Goal: Transaction & Acquisition: Purchase product/service

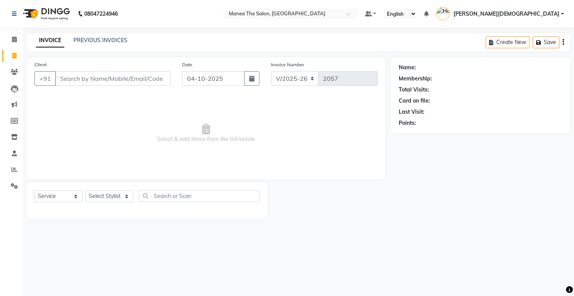
select select "5481"
select select "service"
click at [106, 199] on select "Select Stylist [PERSON_NAME] [PERSON_NAME] [PERSON_NAME] [PERSON_NAME]" at bounding box center [109, 196] width 48 height 12
select select "81467"
click at [85, 190] on select "Select Stylist [PERSON_NAME] [PERSON_NAME] [PERSON_NAME] [PERSON_NAME]" at bounding box center [109, 196] width 48 height 12
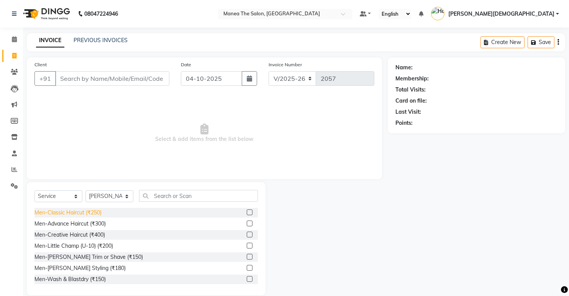
click at [82, 214] on div "Men-Classic Haircut (₹250)" at bounding box center [67, 213] width 67 height 8
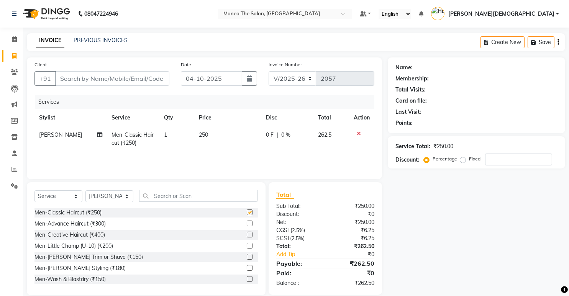
checkbox input "false"
click at [146, 77] on input "Client" at bounding box center [112, 78] width 114 height 15
type input "9"
type input "0"
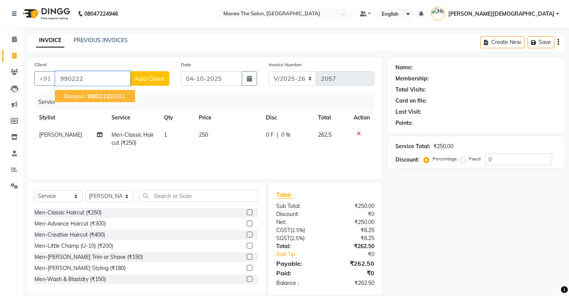
click at [120, 93] on ngb-highlight "990222 8391" at bounding box center [106, 96] width 40 height 8
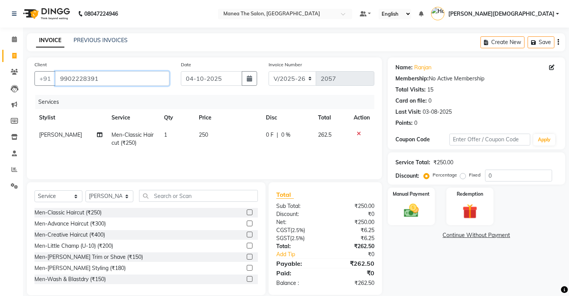
click at [114, 80] on input "9902228391" at bounding box center [112, 78] width 114 height 15
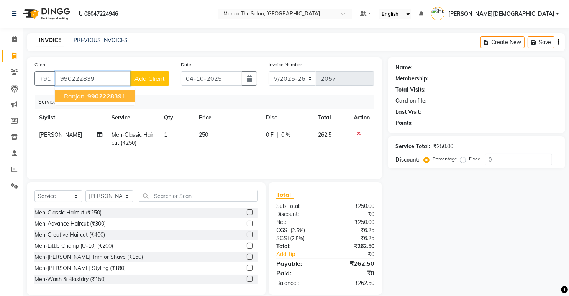
type input "9902228391"
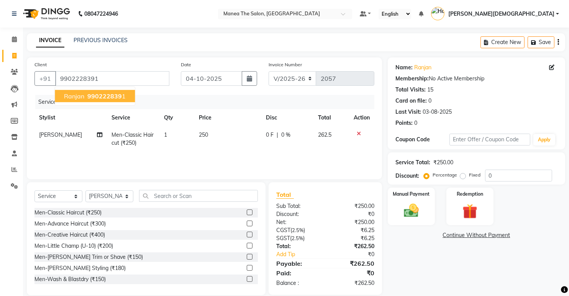
click at [101, 97] on span "990222839" at bounding box center [104, 96] width 34 height 8
click at [210, 151] on td "250" at bounding box center [227, 138] width 67 height 25
select select "81467"
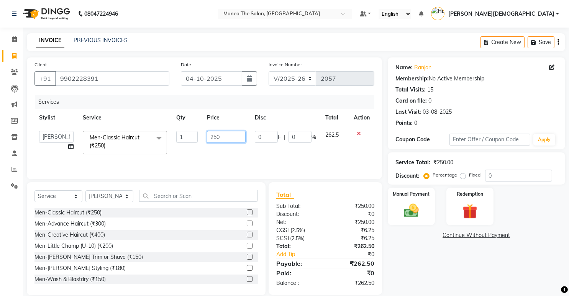
click at [222, 136] on input "250" at bounding box center [226, 137] width 39 height 12
type input "210"
click at [408, 255] on div "Name: Ranjan Membership: No Active Membership Total Visits: 15 Card on file: 0 …" at bounding box center [478, 176] width 183 height 238
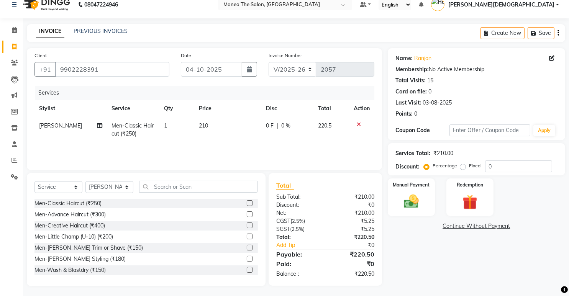
scroll to position [10, 0]
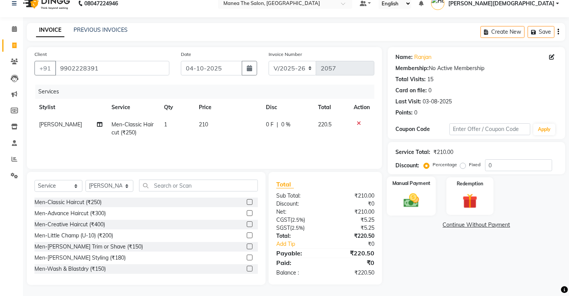
click at [412, 199] on img at bounding box center [411, 201] width 25 height 18
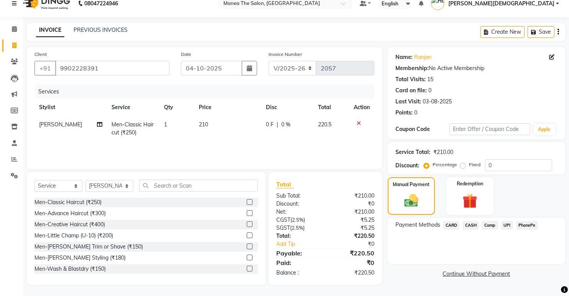
click at [508, 228] on span "UPI" at bounding box center [507, 225] width 12 height 9
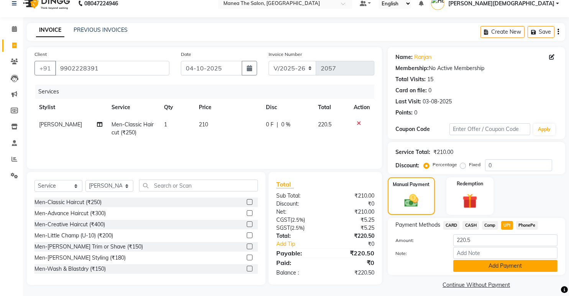
click at [509, 270] on button "Add Payment" at bounding box center [505, 266] width 104 height 12
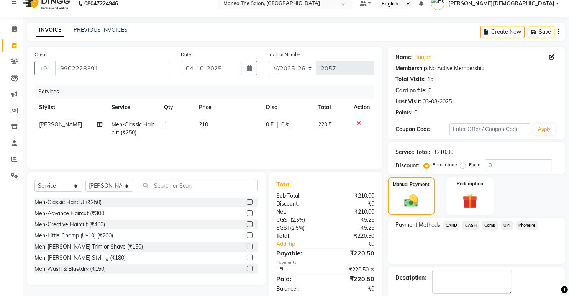
scroll to position [48, 0]
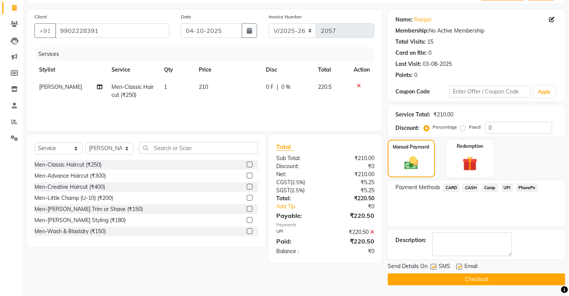
click at [508, 281] on button "Checkout" at bounding box center [475, 279] width 177 height 12
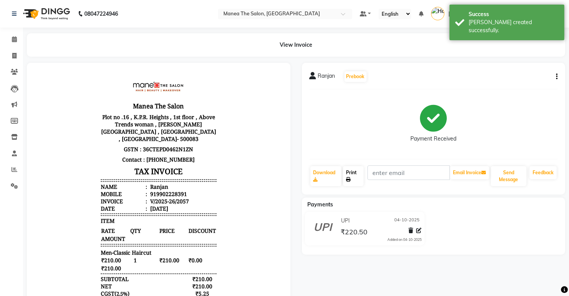
click at [353, 172] on link "Print" at bounding box center [353, 176] width 20 height 20
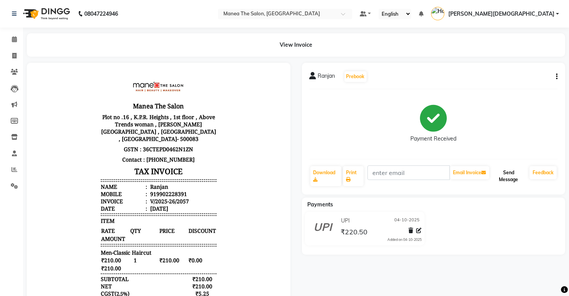
click at [514, 174] on button "Send Message" at bounding box center [508, 176] width 36 height 20
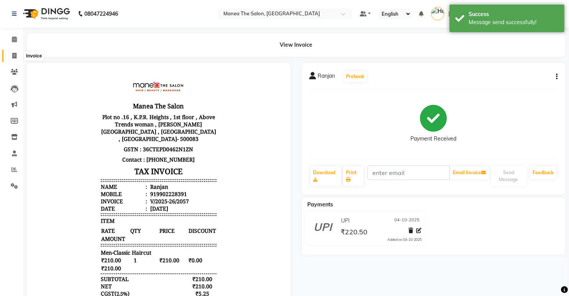
click at [12, 60] on span at bounding box center [14, 56] width 13 height 9
select select "5481"
select select "service"
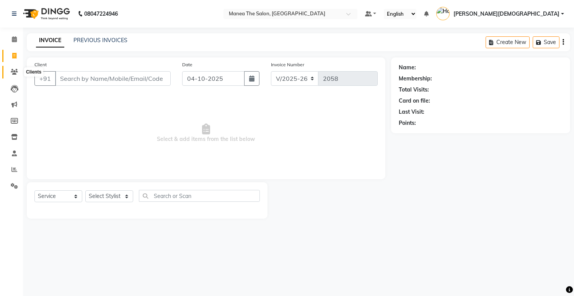
click at [15, 74] on icon at bounding box center [14, 72] width 7 height 6
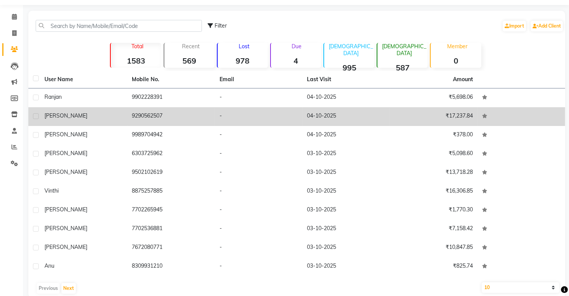
scroll to position [35, 0]
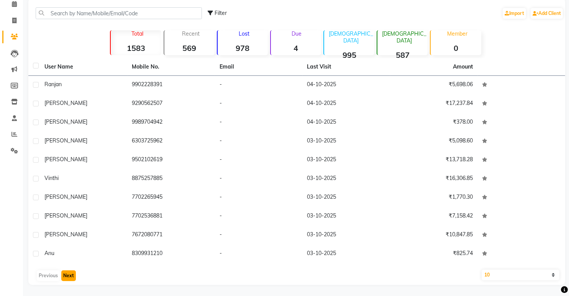
click at [69, 276] on button "Next" at bounding box center [68, 275] width 15 height 11
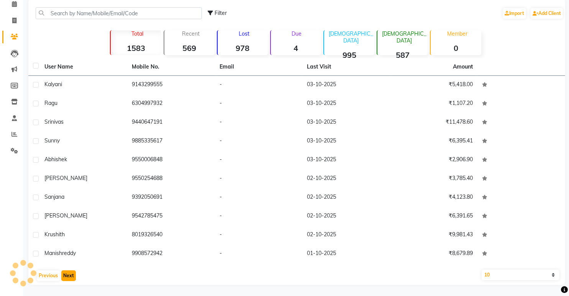
click at [69, 275] on button "Next" at bounding box center [68, 275] width 15 height 11
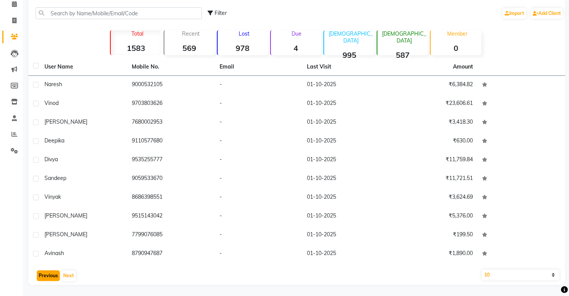
click at [46, 277] on button "Previous" at bounding box center [48, 275] width 23 height 11
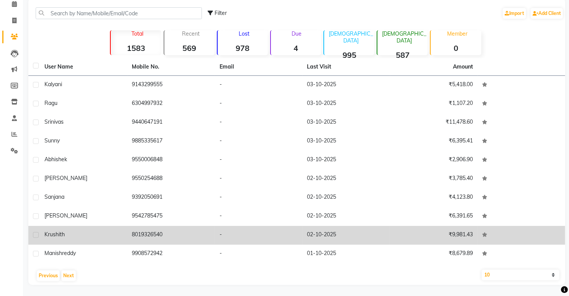
click at [314, 238] on td "02-10-2025" at bounding box center [346, 235] width 88 height 19
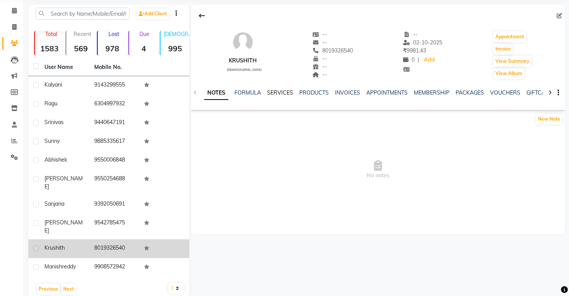
click at [280, 92] on link "SERVICES" at bounding box center [280, 92] width 26 height 7
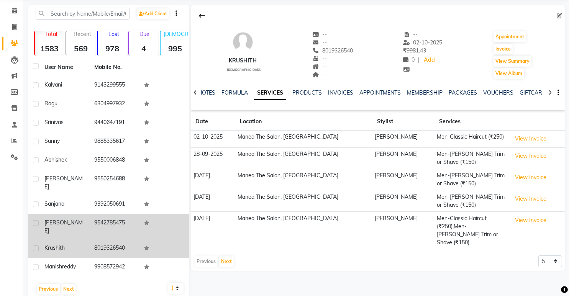
click at [124, 218] on td "9542785475" at bounding box center [115, 226] width 50 height 25
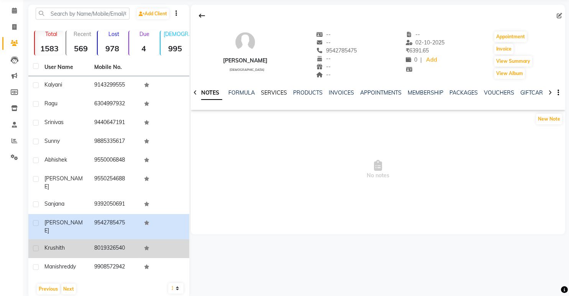
click at [273, 94] on link "SERVICES" at bounding box center [274, 92] width 26 height 7
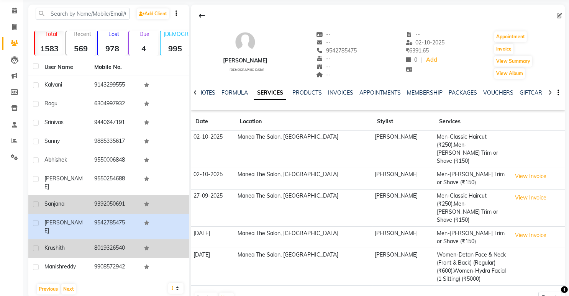
click at [126, 195] on td "9392050691" at bounding box center [115, 204] width 50 height 19
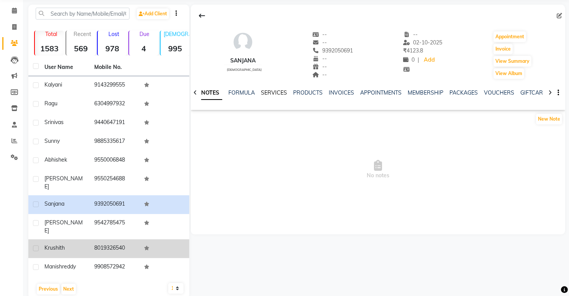
click at [271, 93] on link "SERVICES" at bounding box center [274, 92] width 26 height 7
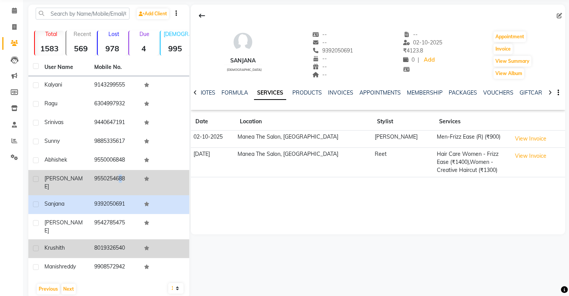
click at [115, 178] on td "9550254688" at bounding box center [115, 182] width 50 height 25
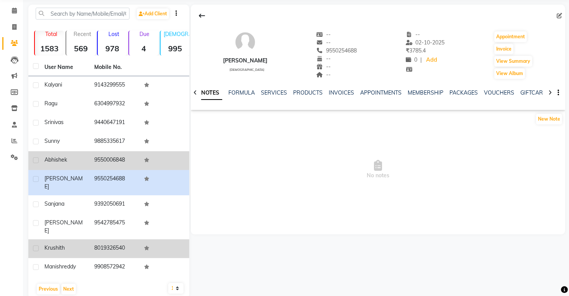
click at [115, 158] on td "9550006848" at bounding box center [115, 160] width 50 height 19
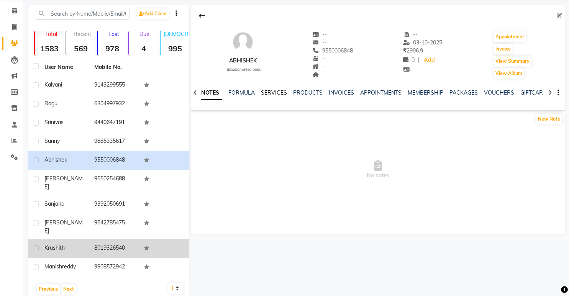
click at [268, 91] on link "SERVICES" at bounding box center [274, 92] width 26 height 7
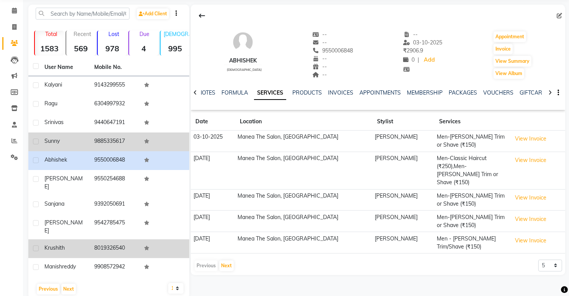
click at [110, 139] on td "9885335617" at bounding box center [115, 141] width 50 height 19
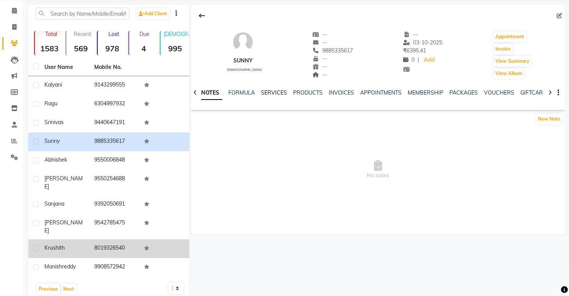
click at [274, 90] on link "SERVICES" at bounding box center [274, 92] width 26 height 7
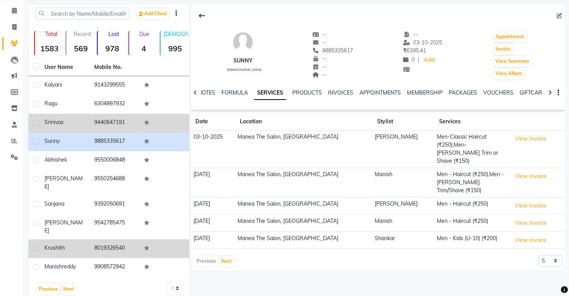
click at [118, 123] on td "9440647191" at bounding box center [115, 123] width 50 height 19
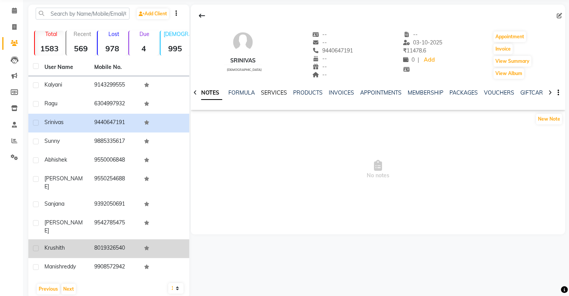
click at [275, 93] on link "SERVICES" at bounding box center [274, 92] width 26 height 7
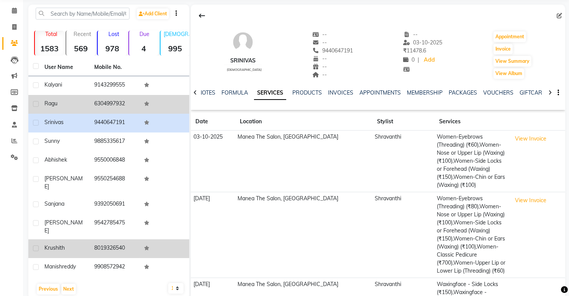
click at [98, 100] on td "6304997932" at bounding box center [115, 104] width 50 height 19
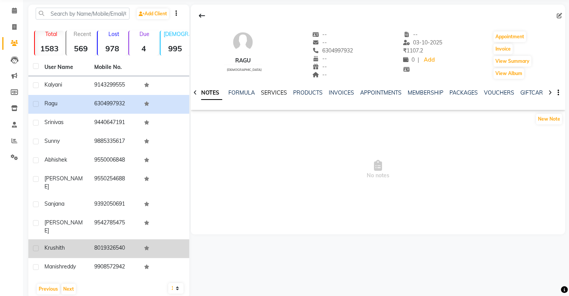
click at [272, 93] on link "SERVICES" at bounding box center [274, 92] width 26 height 7
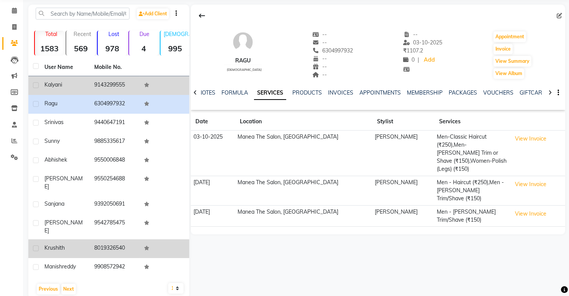
click at [121, 82] on td "9143299555" at bounding box center [115, 85] width 50 height 19
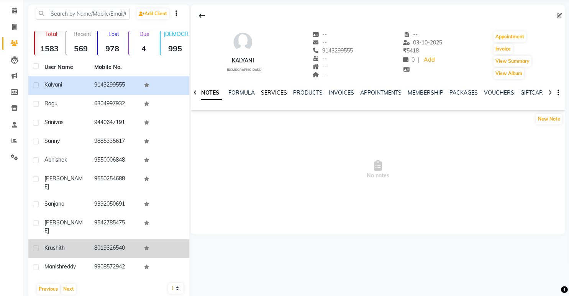
click at [279, 94] on link "SERVICES" at bounding box center [274, 92] width 26 height 7
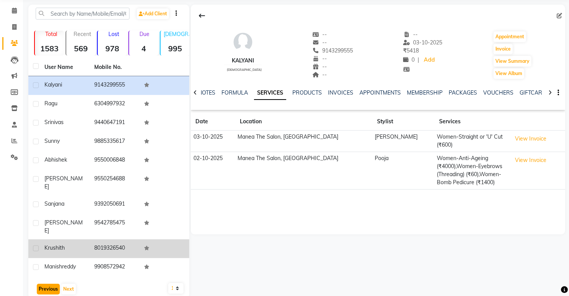
click at [41, 284] on button "Previous" at bounding box center [48, 289] width 23 height 11
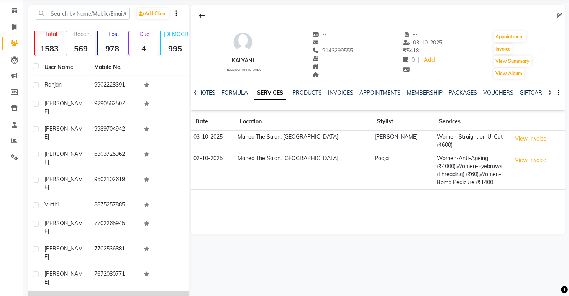
click at [101, 291] on td "8309931210" at bounding box center [115, 300] width 50 height 19
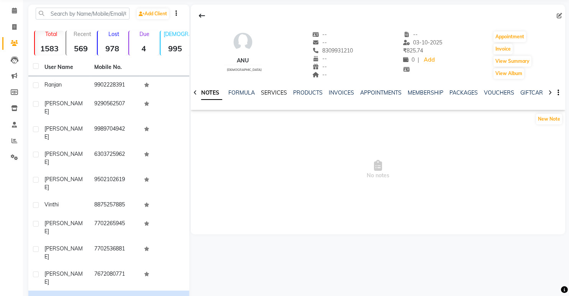
click at [279, 89] on link "SERVICES" at bounding box center [274, 92] width 26 height 7
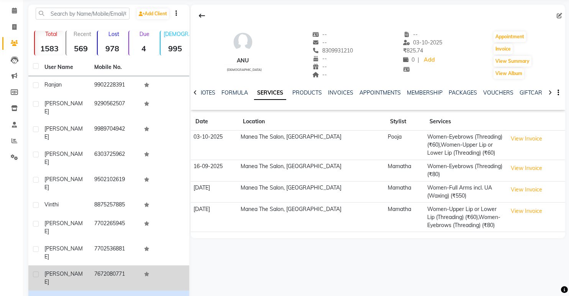
click at [114, 265] on td "7672080771" at bounding box center [115, 277] width 50 height 25
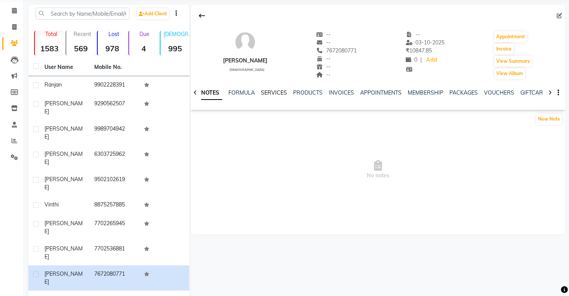
click at [276, 92] on link "SERVICES" at bounding box center [274, 92] width 26 height 7
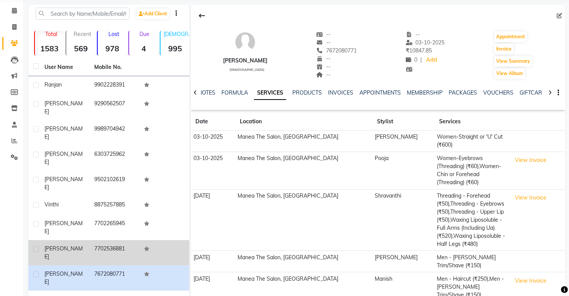
click at [109, 240] on td "7702536881" at bounding box center [115, 252] width 50 height 25
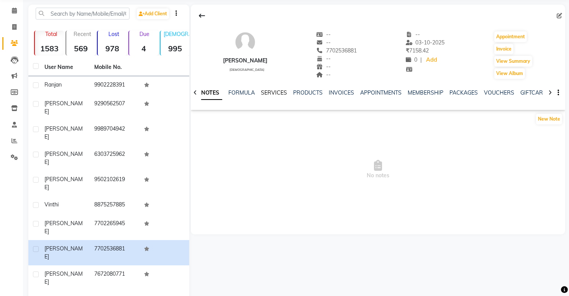
click at [272, 92] on link "SERVICES" at bounding box center [274, 92] width 26 height 7
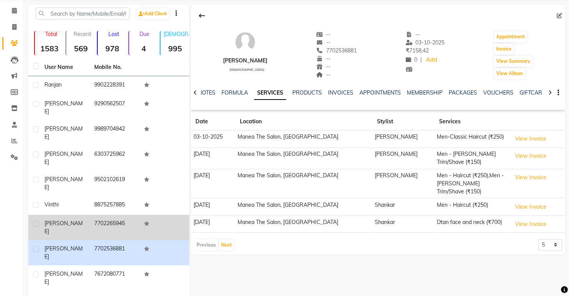
click at [121, 215] on td "7702265945" at bounding box center [115, 227] width 50 height 25
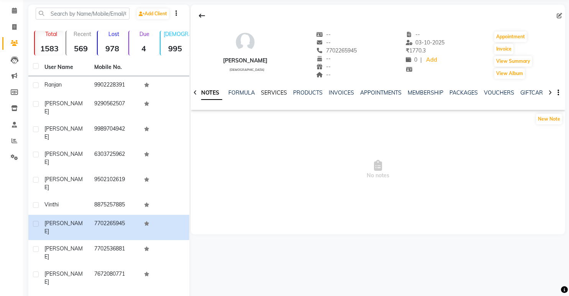
click at [283, 92] on link "SERVICES" at bounding box center [274, 92] width 26 height 7
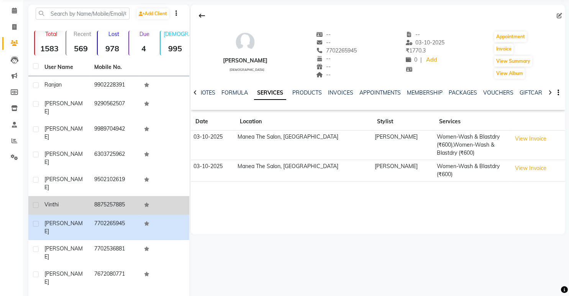
click at [103, 196] on td "8875257885" at bounding box center [115, 205] width 50 height 19
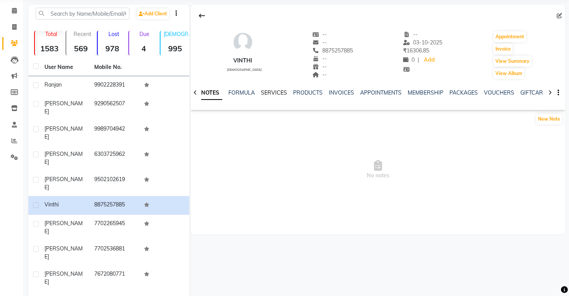
click at [274, 92] on link "SERVICES" at bounding box center [274, 92] width 26 height 7
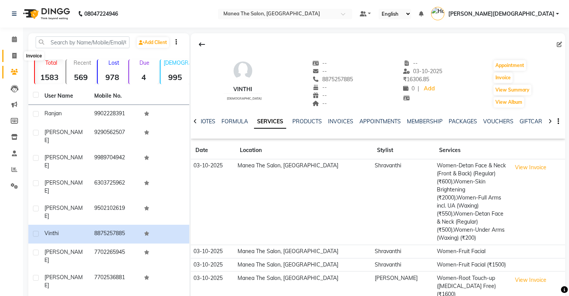
click at [14, 57] on icon at bounding box center [14, 56] width 4 height 6
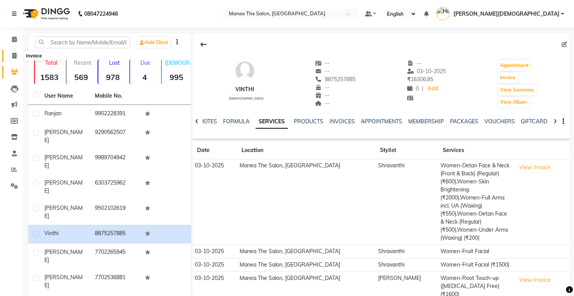
select select "5481"
select select "service"
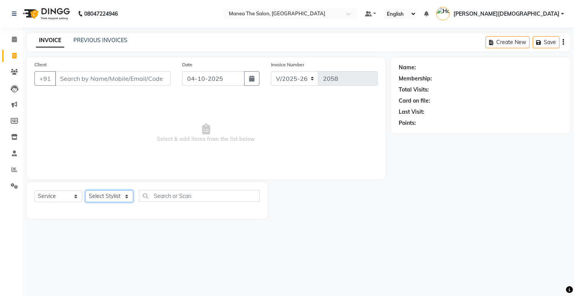
click at [126, 200] on select "Select Stylist [PERSON_NAME] [PERSON_NAME] [PERSON_NAME] [PERSON_NAME]" at bounding box center [109, 196] width 48 height 12
select select "60439"
click at [85, 190] on select "Select Stylist [PERSON_NAME] [PERSON_NAME] [PERSON_NAME] [PERSON_NAME]" at bounding box center [109, 196] width 48 height 12
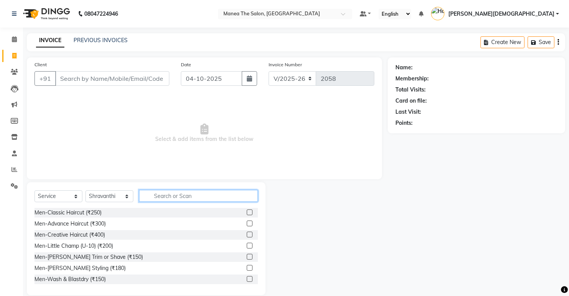
click at [165, 198] on input "text" at bounding box center [198, 196] width 119 height 12
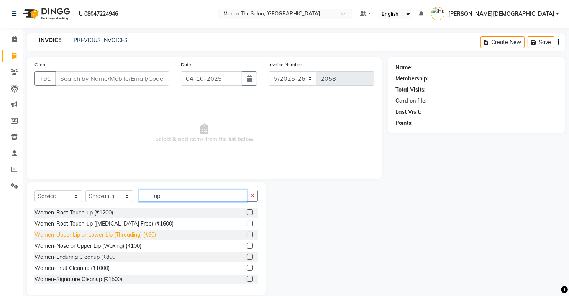
type input "up"
click at [75, 233] on div "Women-Upper Lip or Lower Lip (Threading) (₹60)" at bounding box center [94, 235] width 121 height 8
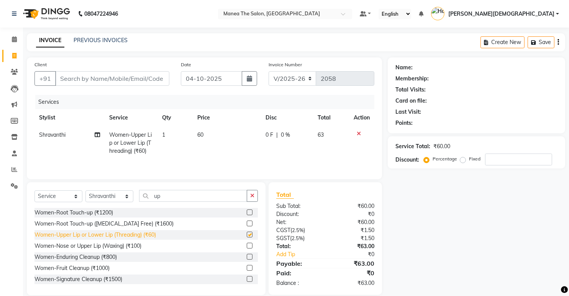
checkbox input "false"
click at [106, 79] on input "Client" at bounding box center [112, 78] width 114 height 15
type input "7"
type input "0"
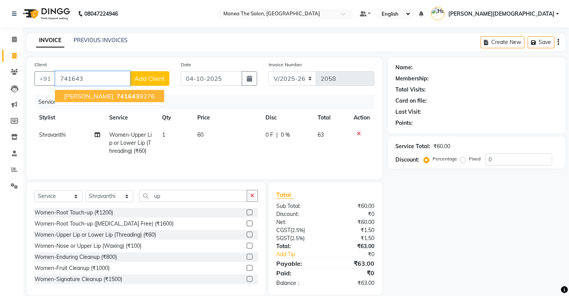
click at [116, 94] on span "741643" at bounding box center [127, 96] width 23 height 8
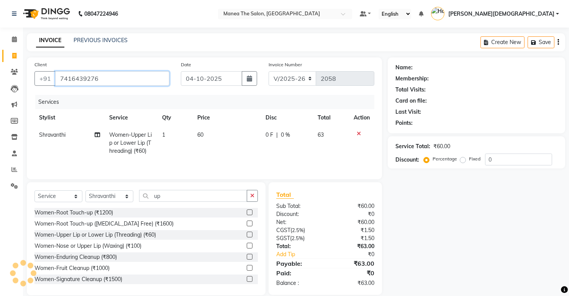
type input "7416439276"
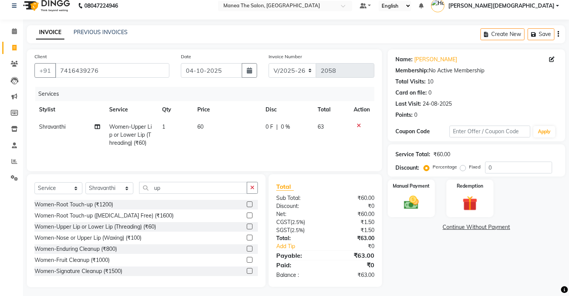
scroll to position [10, 0]
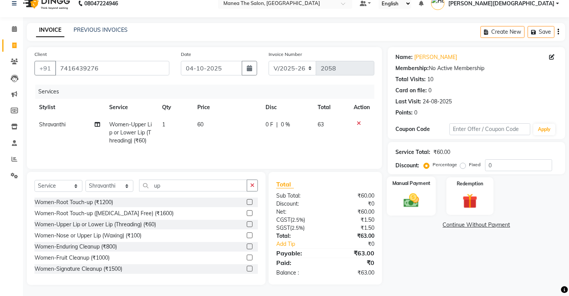
click at [411, 198] on img at bounding box center [411, 201] width 25 height 18
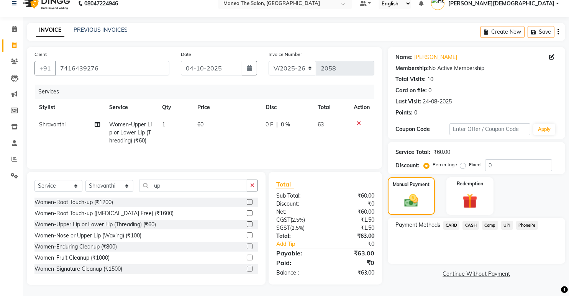
click at [526, 226] on span "PhonePe" at bounding box center [527, 225] width 22 height 9
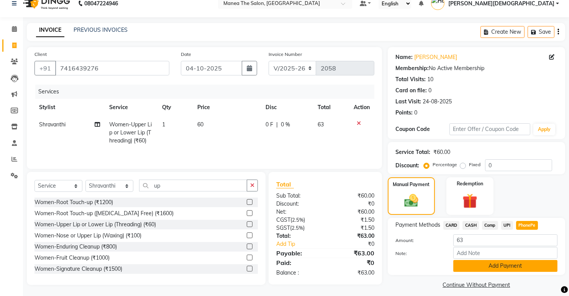
click at [477, 270] on button "Add Payment" at bounding box center [505, 266] width 104 height 12
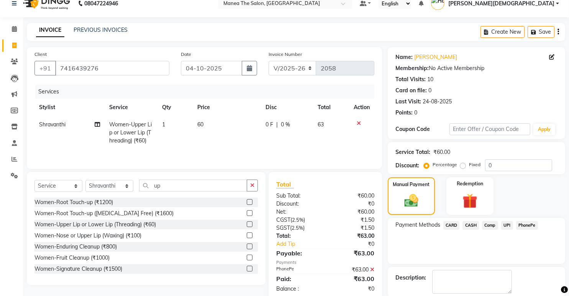
scroll to position [48, 0]
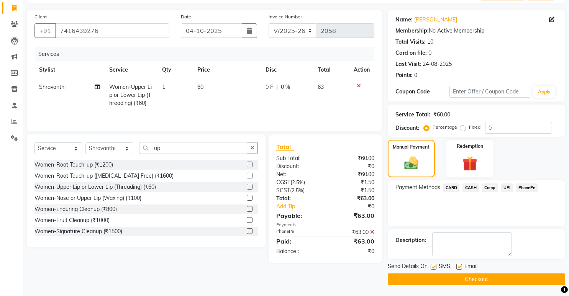
click at [448, 277] on button "Checkout" at bounding box center [475, 279] width 177 height 12
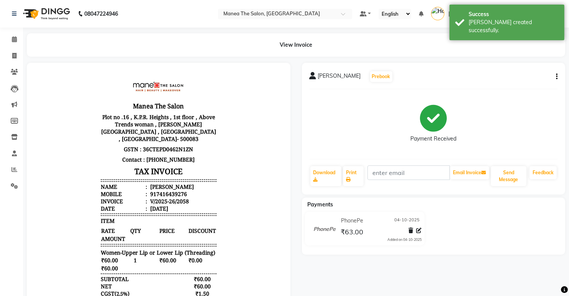
scroll to position [40, 0]
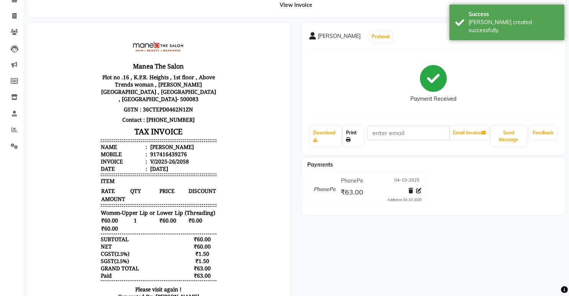
click at [351, 134] on link "Print" at bounding box center [353, 136] width 20 height 20
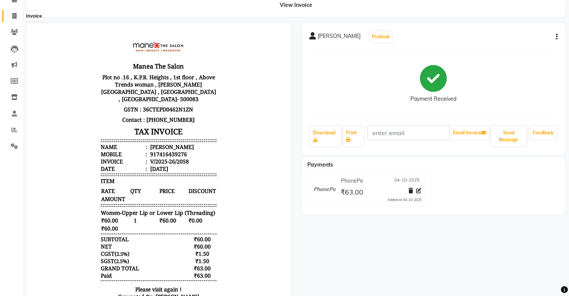
click at [11, 20] on span at bounding box center [14, 16] width 13 height 9
select select "service"
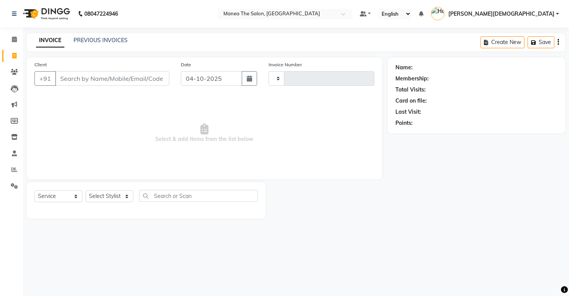
type input "2059"
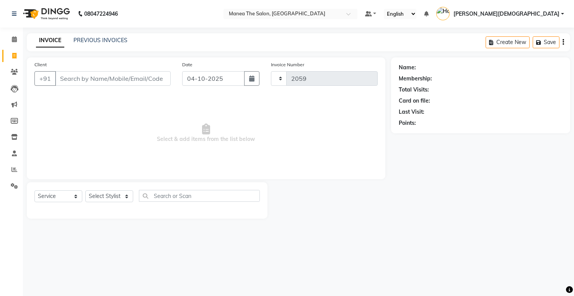
select select "5481"
click at [104, 198] on select "Select Stylist [PERSON_NAME] [PERSON_NAME] [PERSON_NAME] [PERSON_NAME]" at bounding box center [109, 196] width 48 height 12
select select "75190"
click at [85, 190] on select "Select Stylist [PERSON_NAME] [PERSON_NAME] [PERSON_NAME] [PERSON_NAME]" at bounding box center [109, 196] width 48 height 12
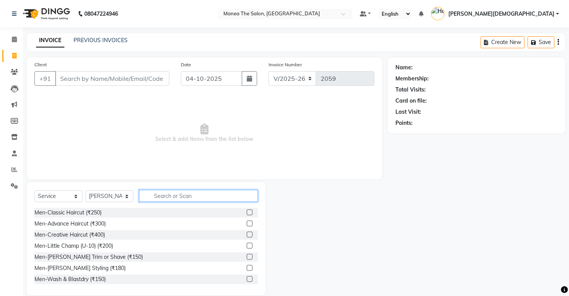
click at [165, 199] on input "text" at bounding box center [198, 196] width 119 height 12
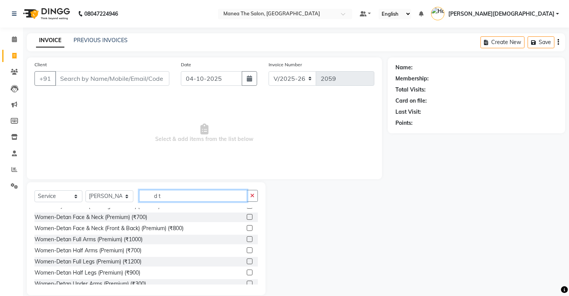
scroll to position [268, 0]
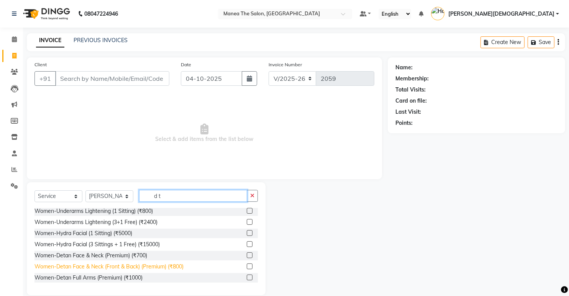
type input "d t"
click at [107, 268] on div "Women-Detan Face & Neck (Front & Back) (Premium) (₹800)" at bounding box center [108, 267] width 149 height 8
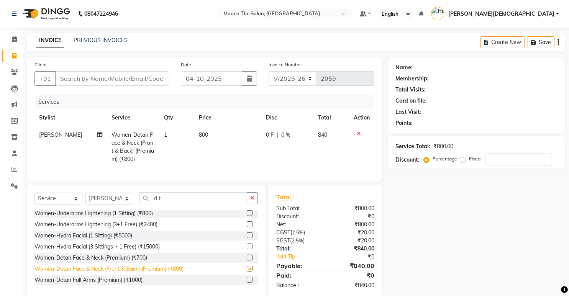
checkbox input "false"
click at [178, 204] on input "d t" at bounding box center [193, 198] width 108 height 12
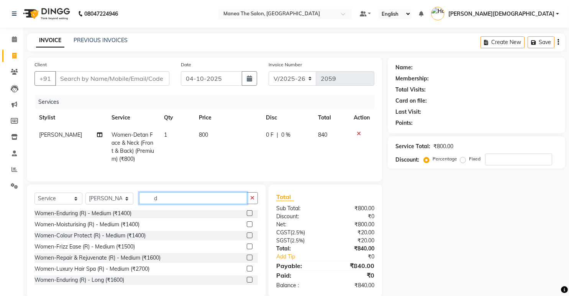
type input "d"
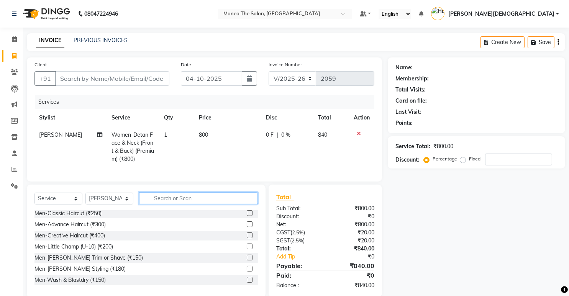
scroll to position [0, 0]
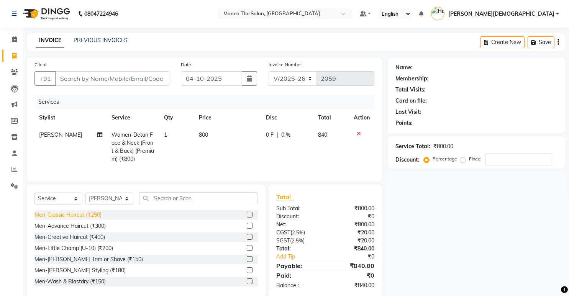
click at [72, 219] on div "Men-Classic Haircut (₹250)" at bounding box center [67, 215] width 67 height 8
checkbox input "false"
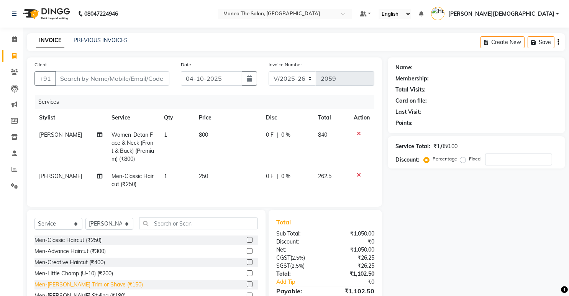
click at [75, 288] on div "Men-[PERSON_NAME] Trim or Shave (₹150)" at bounding box center [88, 285] width 108 height 8
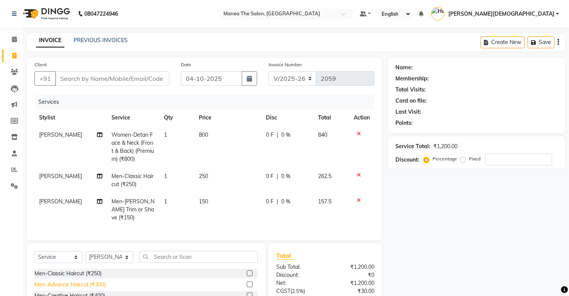
checkbox input "false"
click at [153, 255] on input "text" at bounding box center [198, 257] width 119 height 12
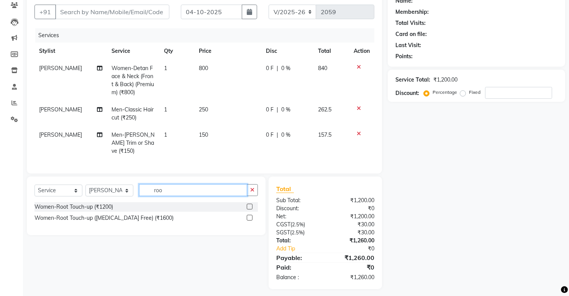
scroll to position [68, 0]
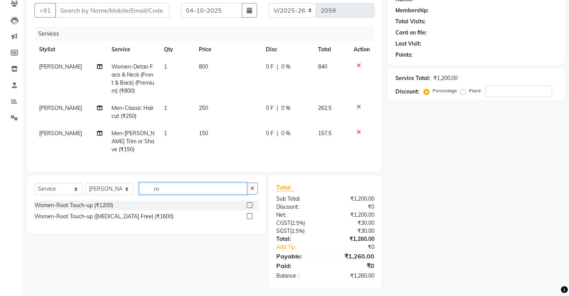
type input "r"
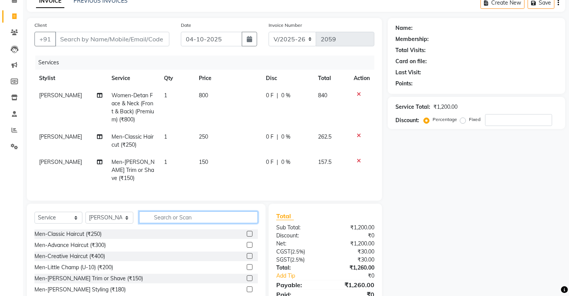
scroll to position [0, 0]
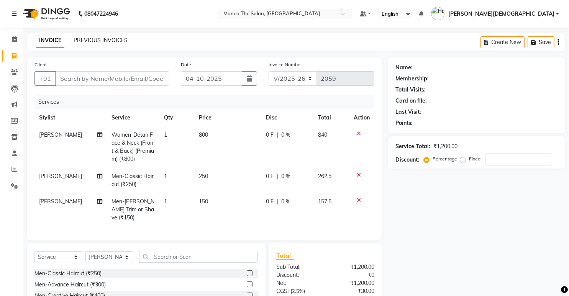
click at [104, 40] on link "PREVIOUS INVOICES" at bounding box center [101, 40] width 54 height 7
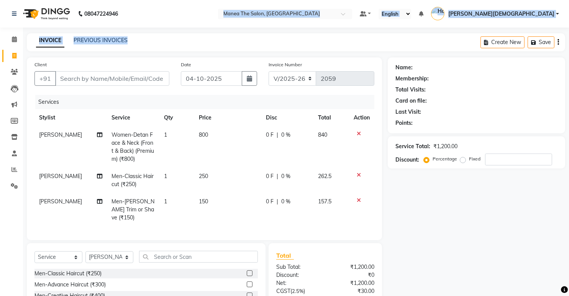
drag, startPoint x: 287, startPoint y: 6, endPoint x: 278, endPoint y: 23, distance: 19.2
click at [283, 28] on div "08047224946 Select Location × Manea The Salon, Dammaiguda Default Panel My Pane…" at bounding box center [284, 184] width 569 height 368
click at [263, 26] on nav "08047224946 Select Location × Manea The Salon, Dammaiguda Default Panel My Pane…" at bounding box center [284, 14] width 569 height 28
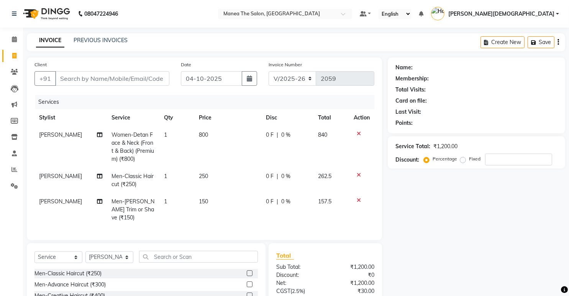
click at [263, 25] on nav "08047224946 Select Location × Manea The Salon, Dammaiguda Default Panel My Pane…" at bounding box center [284, 14] width 569 height 28
click at [466, 233] on div "Name: Membership: Total Visits: Card on file: Last Visit: Points: Service Total…" at bounding box center [478, 206] width 183 height 299
drag, startPoint x: 457, startPoint y: 221, endPoint x: 454, endPoint y: 218, distance: 4.9
click at [457, 222] on div "Name: Membership: Total Visits: Card on file: Last Visit: Points: Service Total…" at bounding box center [478, 206] width 183 height 299
click at [450, 215] on div "Name: Membership: Total Visits: Card on file: Last Visit: Points: Service Total…" at bounding box center [478, 206] width 183 height 299
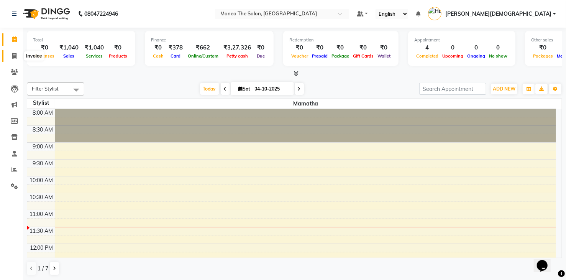
click at [15, 52] on span at bounding box center [14, 56] width 13 height 9
select select "service"
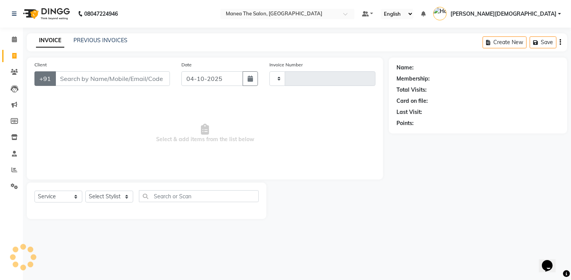
type input "2059"
select select "5481"
click at [103, 194] on select "Select Stylist [PERSON_NAME] [PERSON_NAME] [PERSON_NAME] [PERSON_NAME]" at bounding box center [109, 196] width 48 height 12
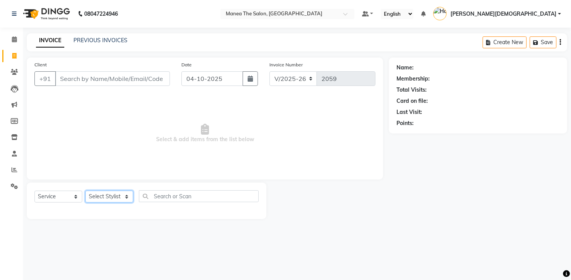
select select "84828"
click at [85, 190] on select "Select Stylist [PERSON_NAME] [PERSON_NAME] [PERSON_NAME] [PERSON_NAME]" at bounding box center [109, 196] width 48 height 12
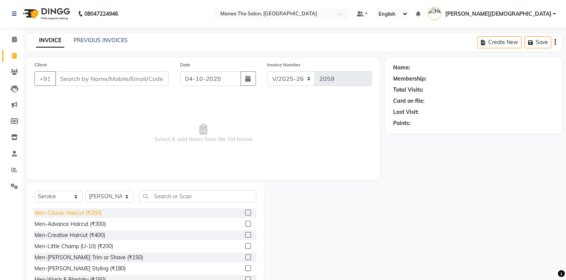
click at [96, 211] on div "Men-Classic Haircut (₹250)" at bounding box center [67, 213] width 67 height 8
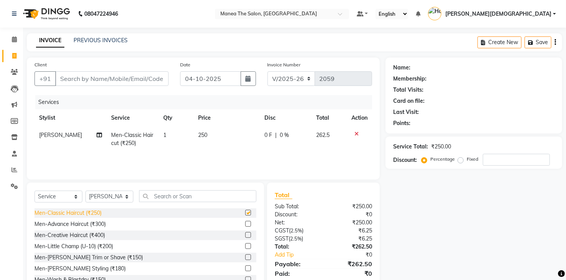
checkbox input "false"
click at [78, 260] on div "Men-[PERSON_NAME] Trim or Shave (₹150)" at bounding box center [88, 257] width 108 height 8
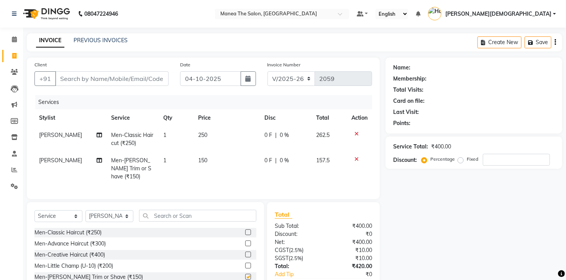
checkbox input "false"
click at [112, 76] on input "Client" at bounding box center [111, 78] width 113 height 15
type input "9"
type input "0"
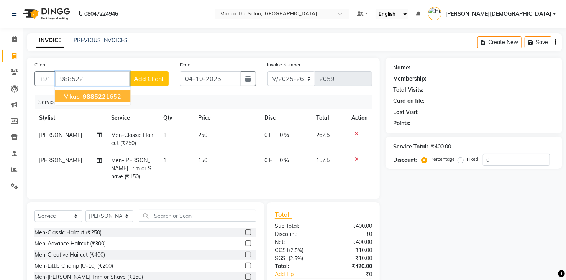
click at [100, 96] on span "988522" at bounding box center [94, 96] width 23 height 8
type input "9885221652"
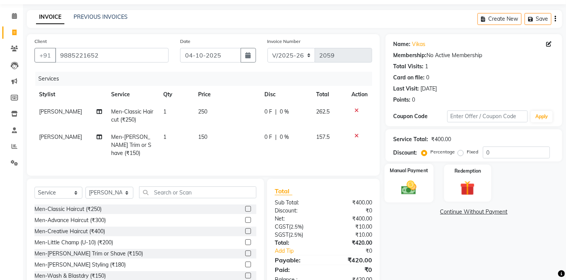
scroll to position [44, 0]
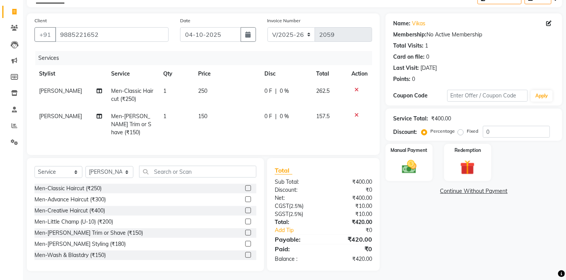
click at [206, 91] on td "250" at bounding box center [226, 94] width 67 height 25
select select "84828"
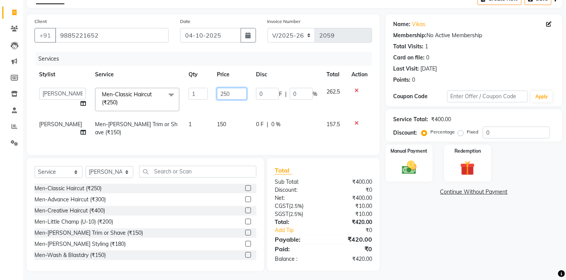
click at [234, 92] on input "250" at bounding box center [232, 94] width 30 height 12
type input "210"
click at [500, 262] on div "Name: Vikas Membership: No Active Membership Total Visits: 1 Card on file: 0 La…" at bounding box center [476, 142] width 182 height 257
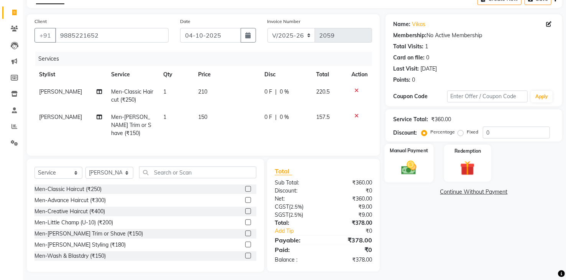
click at [407, 165] on img at bounding box center [408, 168] width 25 height 18
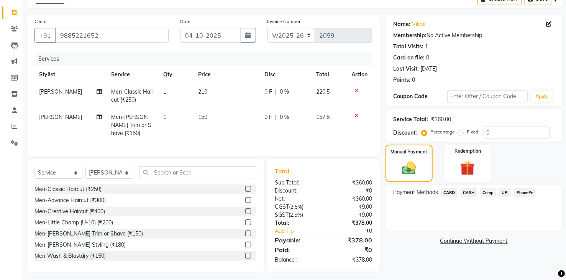
click at [525, 192] on span "PhonePe" at bounding box center [524, 192] width 22 height 9
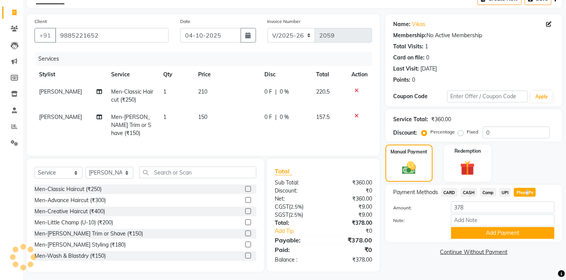
scroll to position [44, 0]
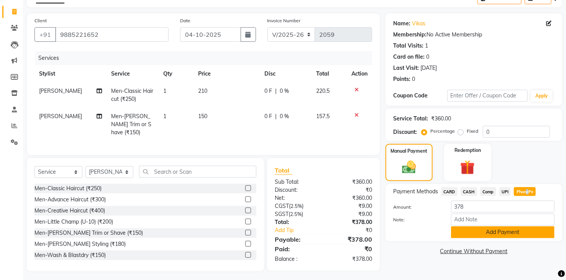
click at [494, 232] on button "Add Payment" at bounding box center [502, 232] width 103 height 12
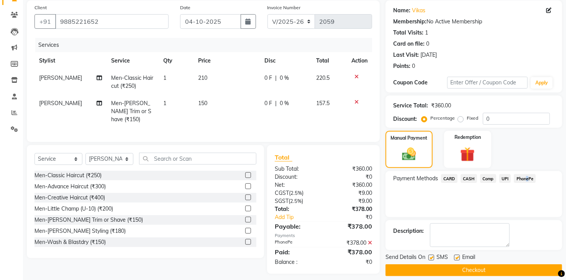
scroll to position [64, 0]
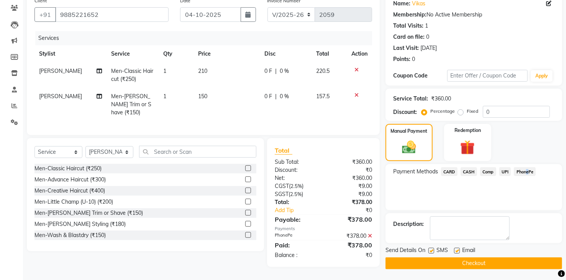
click at [488, 262] on button "Checkout" at bounding box center [473, 263] width 177 height 12
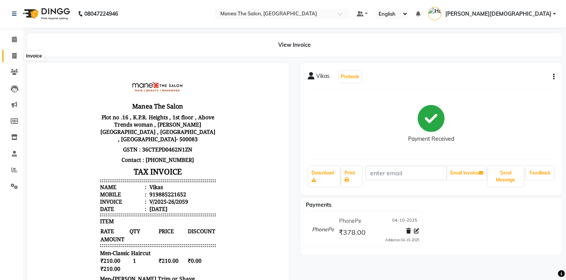
click at [11, 56] on span at bounding box center [14, 56] width 13 height 9
select select "service"
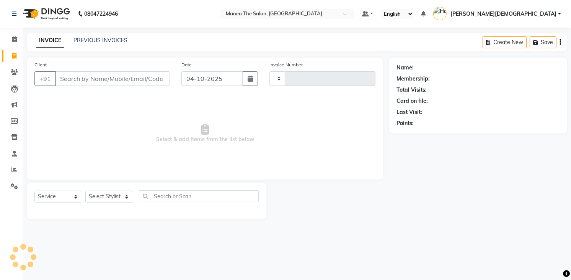
type input "2060"
select select "5481"
click at [14, 70] on icon at bounding box center [14, 72] width 7 height 6
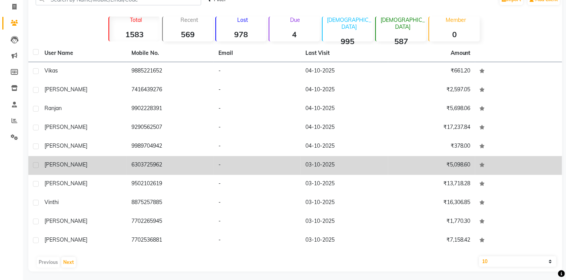
scroll to position [52, 0]
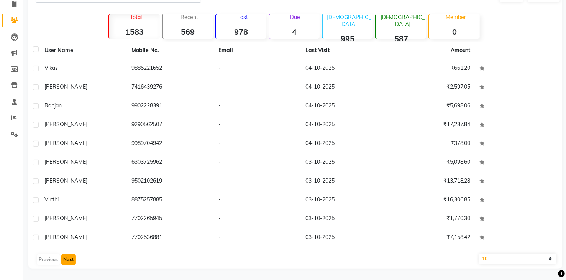
click at [68, 260] on button "Next" at bounding box center [68, 259] width 15 height 11
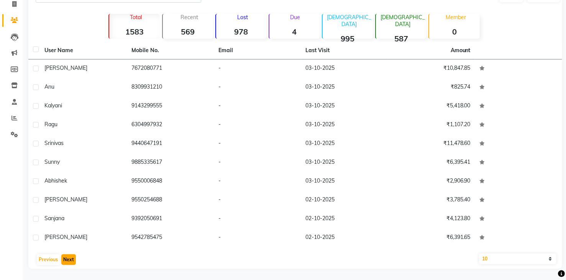
click at [69, 260] on button "Next" at bounding box center [68, 259] width 15 height 11
click at [46, 259] on button "Previous" at bounding box center [48, 259] width 23 height 11
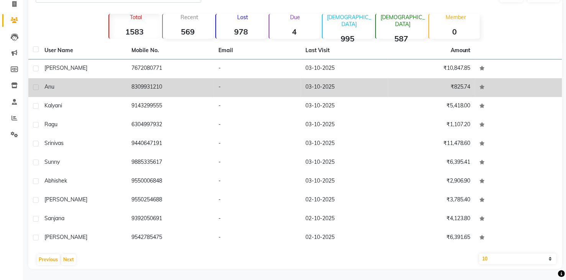
click at [154, 78] on td "8309931210" at bounding box center [170, 87] width 87 height 19
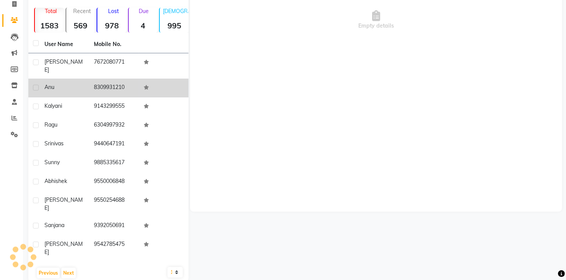
scroll to position [46, 0]
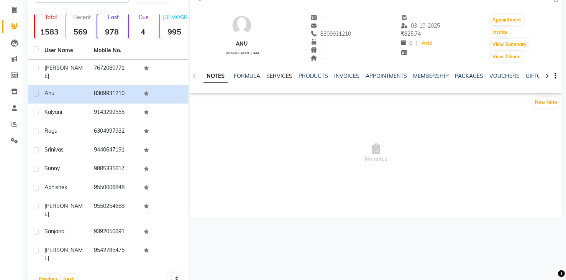
click at [279, 73] on link "SERVICES" at bounding box center [279, 75] width 26 height 7
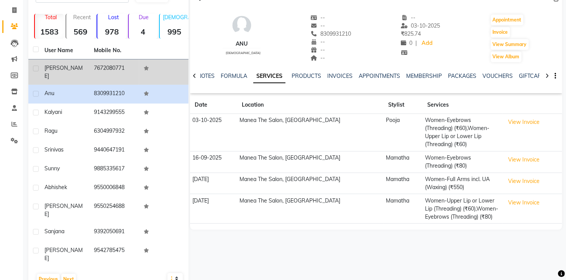
click at [101, 69] on td "7672080771" at bounding box center [113, 71] width 49 height 25
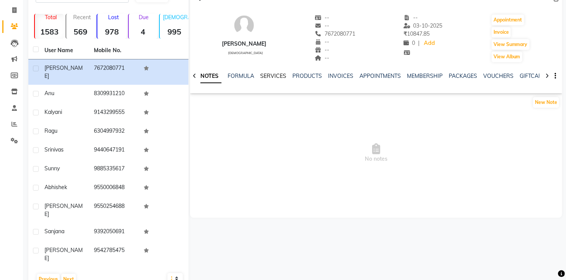
click at [269, 75] on link "SERVICES" at bounding box center [273, 75] width 26 height 7
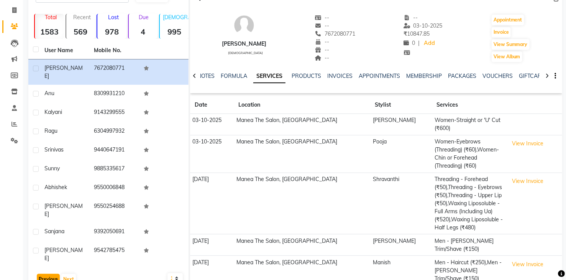
click at [52, 273] on button "Previous" at bounding box center [48, 278] width 23 height 11
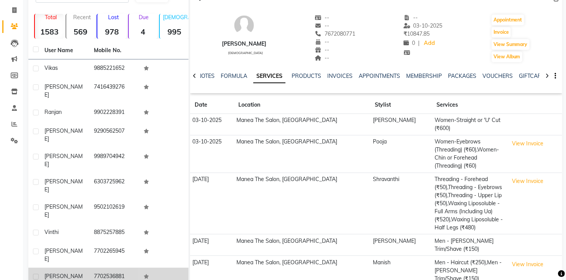
click at [82, 272] on div "[PERSON_NAME]" at bounding box center [64, 280] width 40 height 16
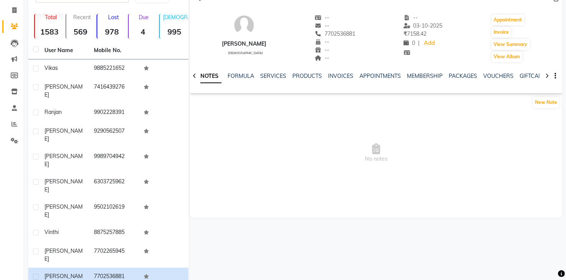
click at [272, 80] on div "NOTES FORMULA SERVICES PRODUCTS INVOICES APPOINTMENTS MEMBERSHIP PACKAGES VOUCH…" at bounding box center [366, 79] width 327 height 14
click at [275, 73] on link "SERVICES" at bounding box center [273, 75] width 26 height 7
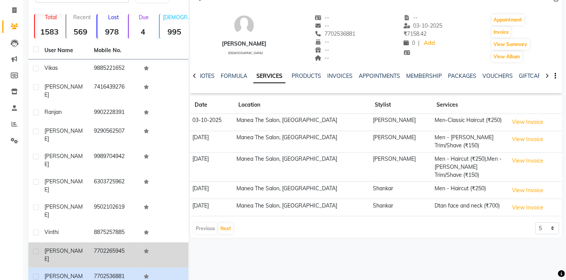
click at [90, 242] on td "7702265945" at bounding box center [113, 254] width 49 height 25
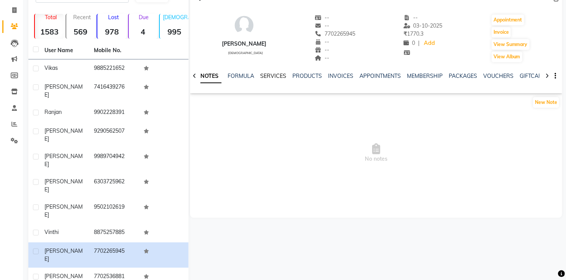
click at [270, 77] on link "SERVICES" at bounding box center [273, 75] width 26 height 7
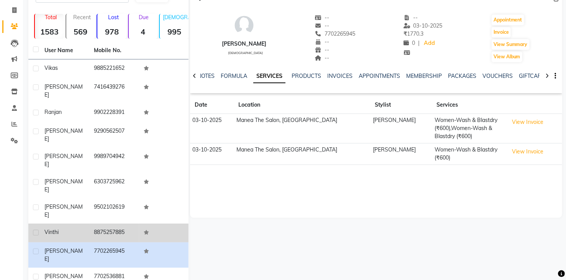
click at [73, 228] on div "Vinthi" at bounding box center [64, 232] width 40 height 8
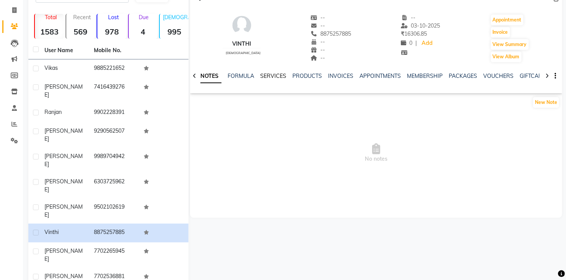
click at [279, 76] on link "SERVICES" at bounding box center [273, 75] width 26 height 7
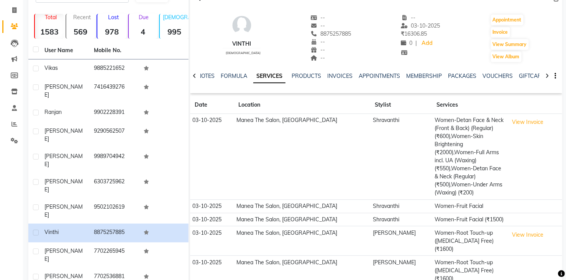
scroll to position [51, 0]
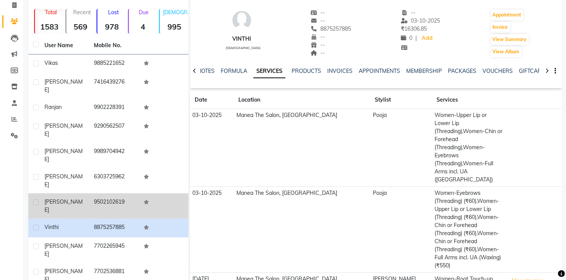
click at [131, 193] on td "9502102619" at bounding box center [113, 205] width 49 height 25
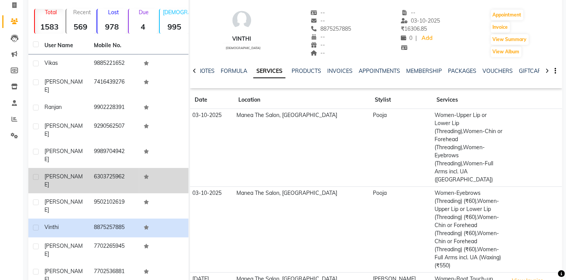
scroll to position [46, 0]
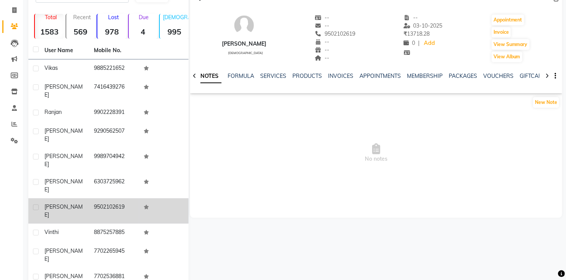
click at [114, 198] on td "9502102619" at bounding box center [113, 210] width 49 height 25
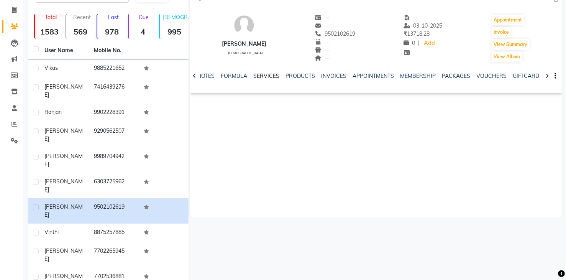
click at [255, 74] on link "SERVICES" at bounding box center [266, 75] width 26 height 7
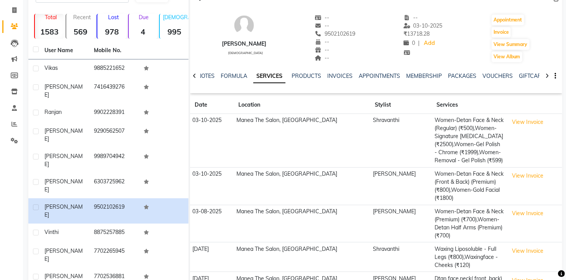
scroll to position [84, 0]
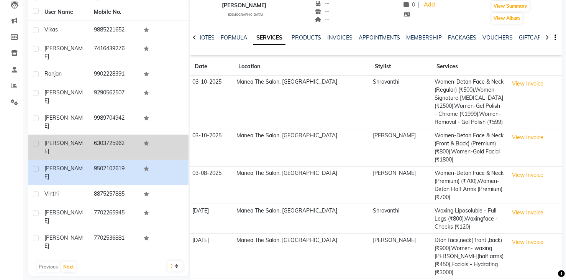
click at [87, 134] on td "[PERSON_NAME]" at bounding box center [64, 146] width 49 height 25
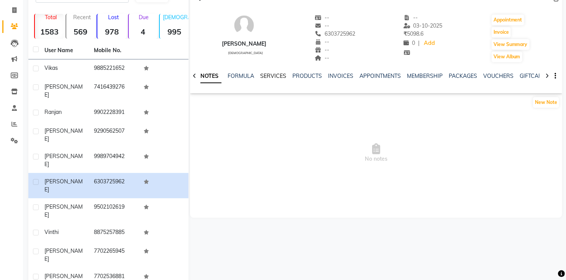
click at [272, 77] on link "SERVICES" at bounding box center [273, 75] width 26 height 7
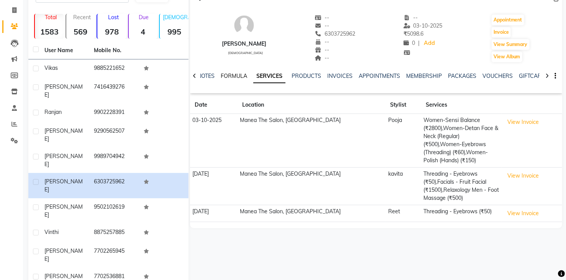
click at [234, 74] on link "FORMULA" at bounding box center [234, 75] width 26 height 7
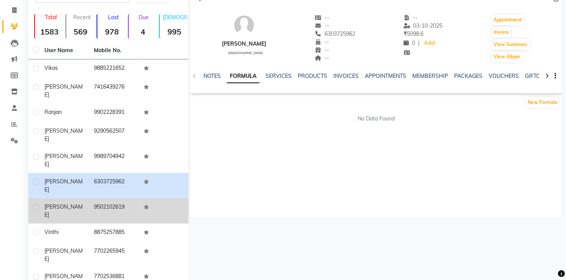
click at [93, 198] on td "9502102619" at bounding box center [113, 210] width 49 height 25
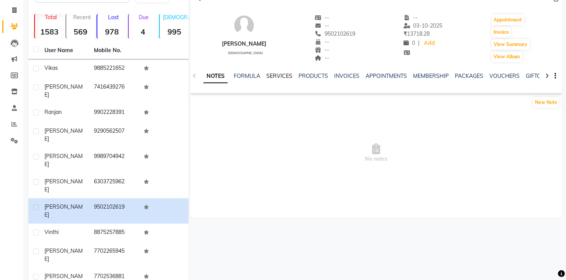
click at [283, 74] on link "SERVICES" at bounding box center [279, 75] width 26 height 7
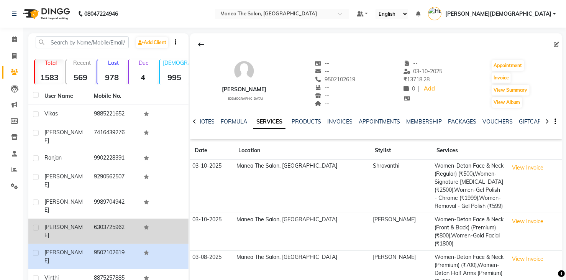
click at [123, 218] on td "6303725962" at bounding box center [113, 230] width 49 height 25
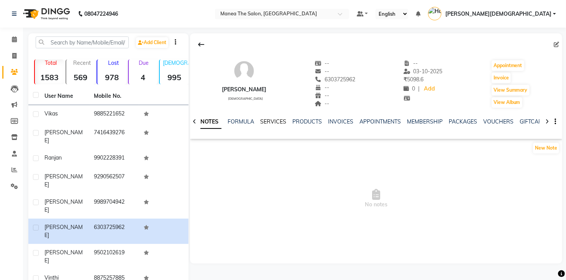
click at [277, 123] on link "SERVICES" at bounding box center [273, 121] width 26 height 7
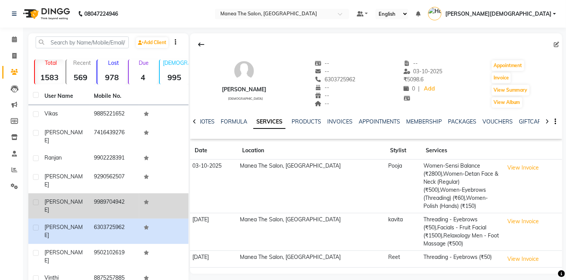
click at [109, 193] on td "9989704942" at bounding box center [113, 205] width 49 height 25
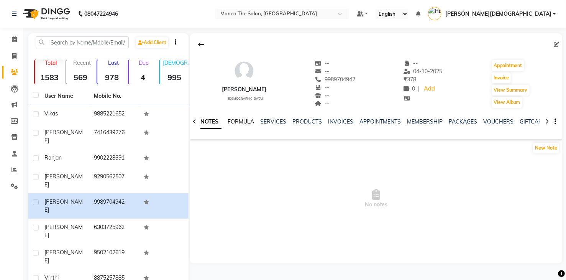
click at [246, 122] on link "FORMULA" at bounding box center [240, 121] width 26 height 7
click at [283, 122] on link "SERVICES" at bounding box center [278, 121] width 26 height 7
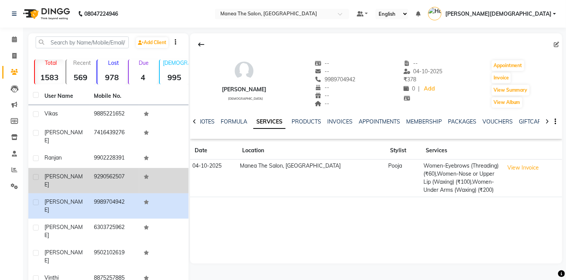
click at [91, 168] on td "9290562507" at bounding box center [113, 180] width 49 height 25
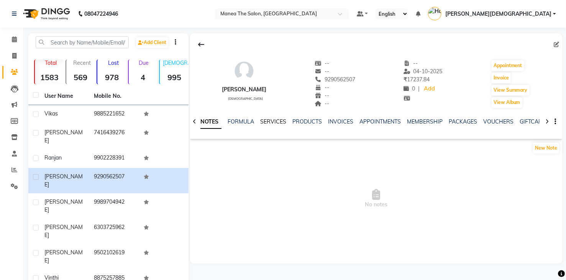
click at [275, 121] on link "SERVICES" at bounding box center [273, 121] width 26 height 7
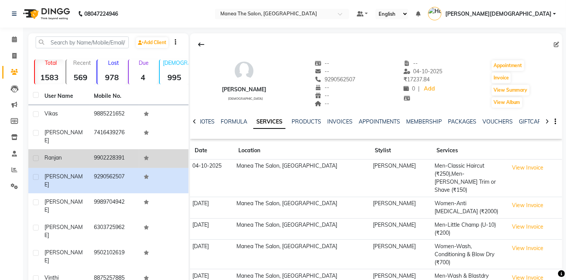
click at [110, 152] on td "9902228391" at bounding box center [113, 158] width 49 height 19
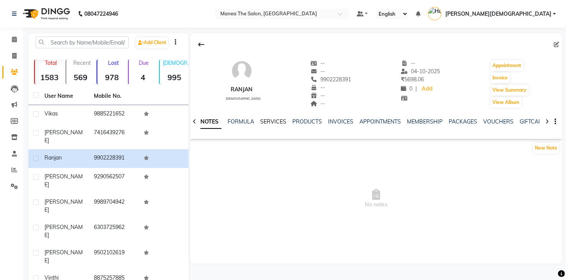
click at [270, 120] on link "SERVICES" at bounding box center [273, 121] width 26 height 7
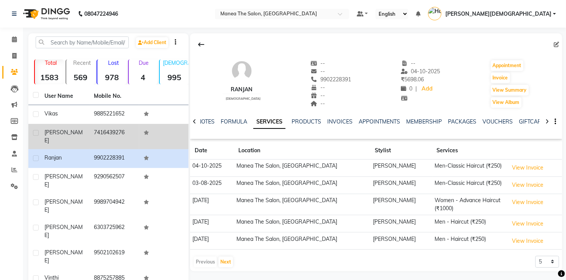
click at [114, 138] on td "7416439276" at bounding box center [113, 136] width 49 height 25
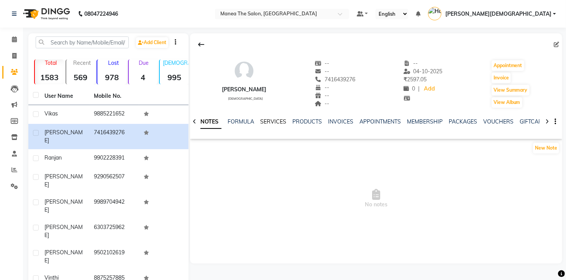
click at [276, 123] on link "SERVICES" at bounding box center [273, 121] width 26 height 7
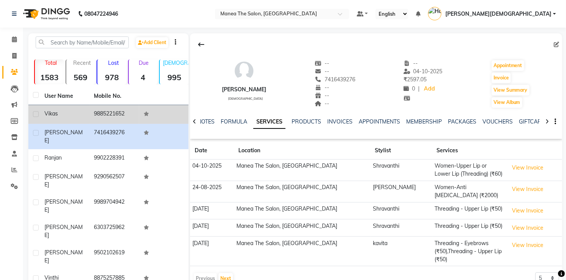
click at [119, 115] on td "9885221652" at bounding box center [113, 114] width 49 height 19
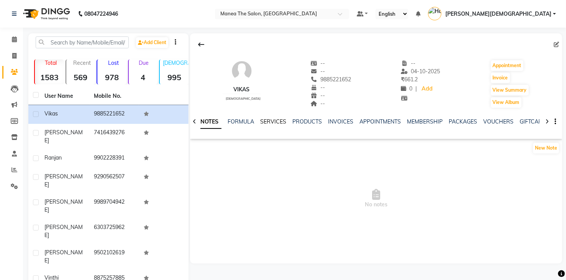
click at [278, 121] on link "SERVICES" at bounding box center [273, 121] width 26 height 7
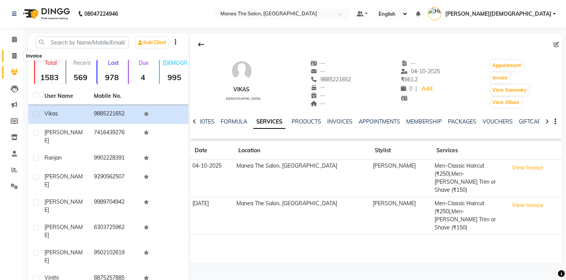
click at [13, 55] on icon at bounding box center [14, 56] width 4 height 6
select select "service"
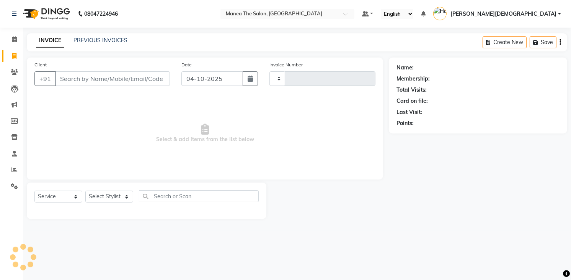
type input "2061"
select select "5481"
click at [123, 199] on select "Select Stylist [PERSON_NAME] [PERSON_NAME] [PERSON_NAME] [PERSON_NAME]" at bounding box center [109, 196] width 48 height 12
click at [85, 190] on select "Select Stylist [PERSON_NAME] [PERSON_NAME] [PERSON_NAME] [PERSON_NAME]" at bounding box center [109, 196] width 48 height 12
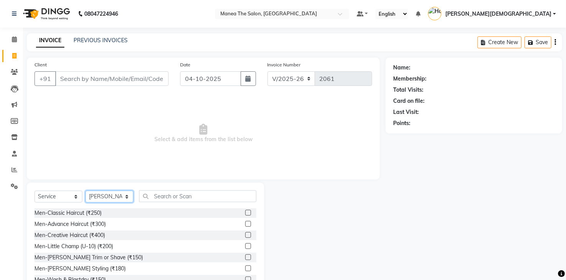
click at [122, 192] on select "Select Stylist [PERSON_NAME] [PERSON_NAME] [PERSON_NAME] [PERSON_NAME]" at bounding box center [109, 196] width 48 height 12
select select "75190"
click at [85, 190] on select "Select Stylist [PERSON_NAME] [PERSON_NAME] [PERSON_NAME] [PERSON_NAME]" at bounding box center [109, 196] width 48 height 12
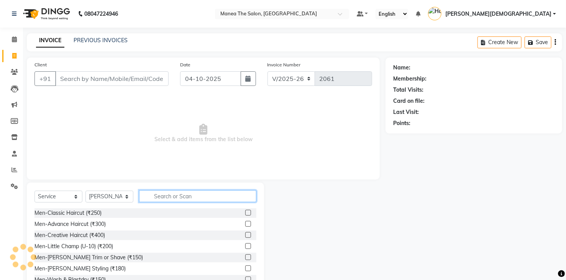
click at [172, 195] on input "text" at bounding box center [197, 196] width 117 height 12
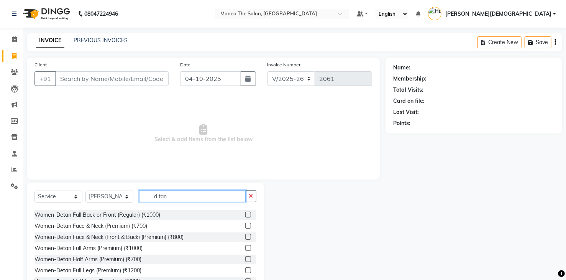
scroll to position [115, 0]
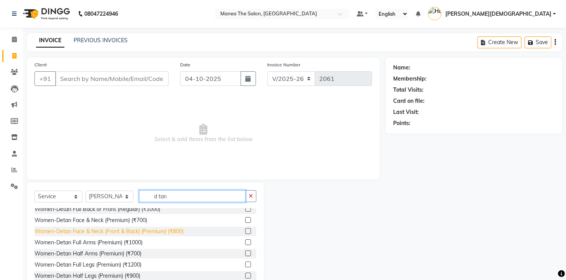
type input "d tan"
click at [176, 232] on div "Women-Detan Face & Neck (Front & Back) (Premium) (₹800)" at bounding box center [108, 231] width 149 height 8
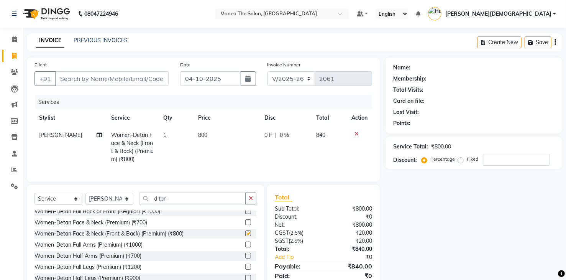
checkbox input "false"
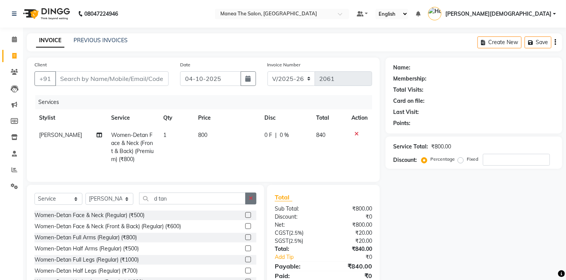
click at [246, 201] on button "button" at bounding box center [250, 198] width 11 height 12
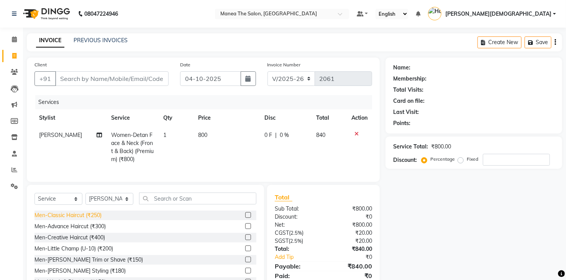
click at [87, 219] on div "Men-Classic Haircut (₹250)" at bounding box center [67, 215] width 67 height 8
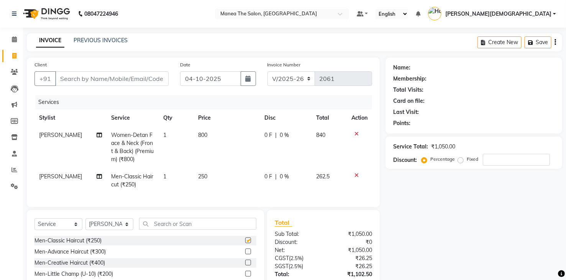
checkbox input "false"
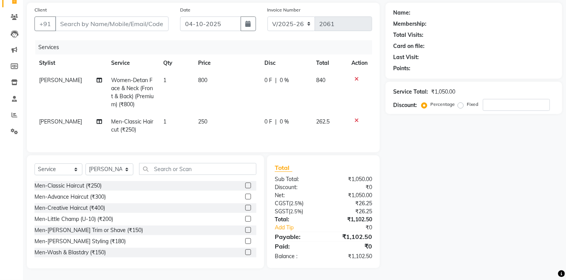
scroll to position [60, 0]
click at [109, 230] on div "Men-[PERSON_NAME] Trim or Shave (₹150)" at bounding box center [88, 230] width 108 height 8
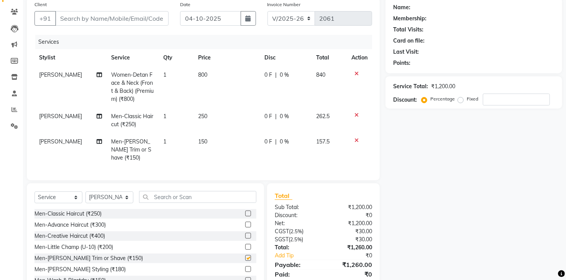
checkbox input "false"
click at [209, 114] on td "250" at bounding box center [226, 120] width 67 height 25
select select "75190"
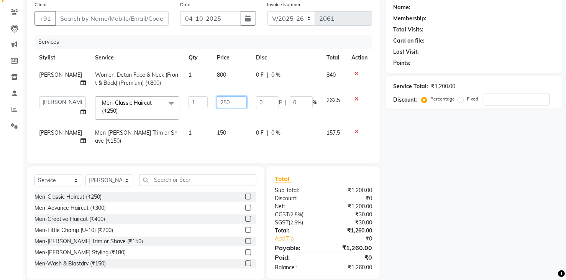
click at [235, 100] on input "250" at bounding box center [232, 102] width 30 height 12
type input "210"
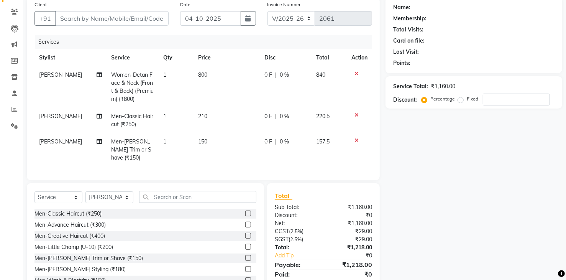
click at [220, 80] on td "800" at bounding box center [226, 86] width 67 height 41
select select "75190"
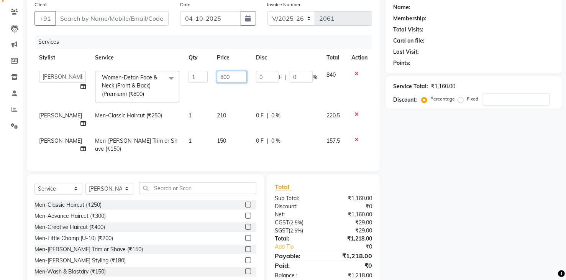
click at [224, 73] on input "800" at bounding box center [232, 77] width 30 height 12
type input "8"
type input "680"
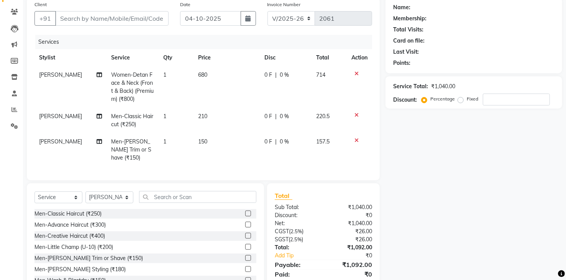
click at [418, 159] on div "Name: Membership: Total Visits: Card on file: Last Visit: Points: Service Total…" at bounding box center [476, 146] width 182 height 299
click at [157, 15] on input "Client" at bounding box center [111, 18] width 113 height 15
type input "9"
type input "0"
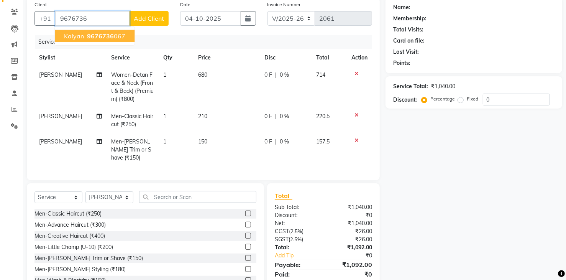
click at [92, 36] on span "9676736" at bounding box center [100, 36] width 27 height 8
type input "9676736067"
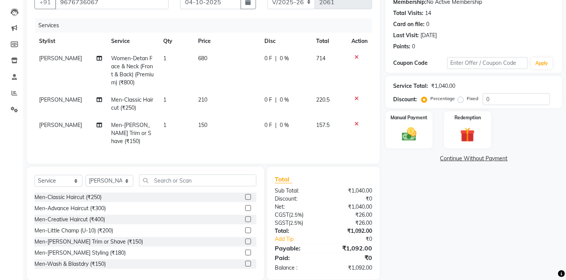
scroll to position [86, 0]
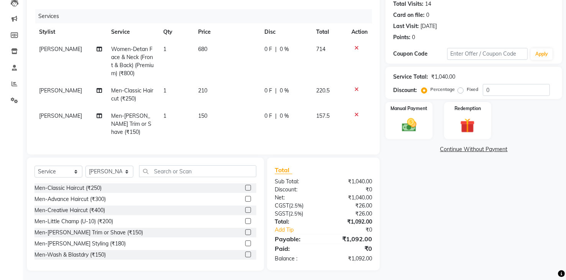
click at [426, 205] on div "Name: Kalyan Membership: No Active Membership Total Visits: 14 Card on file: 0 …" at bounding box center [476, 121] width 182 height 299
click at [406, 121] on img at bounding box center [408, 125] width 25 height 18
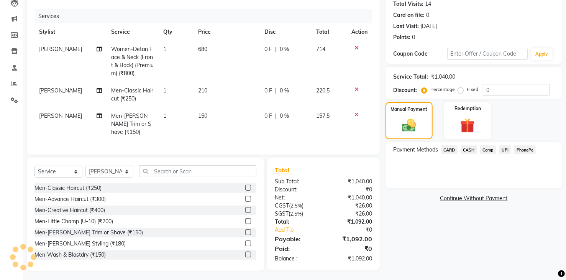
click at [507, 149] on span "UPI" at bounding box center [505, 149] width 12 height 9
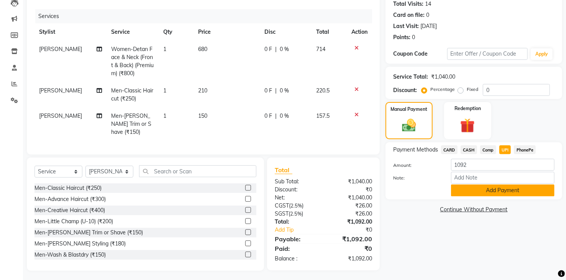
click at [512, 186] on button "Add Payment" at bounding box center [502, 190] width 103 height 12
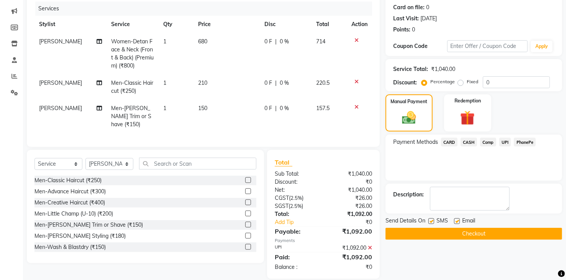
scroll to position [101, 0]
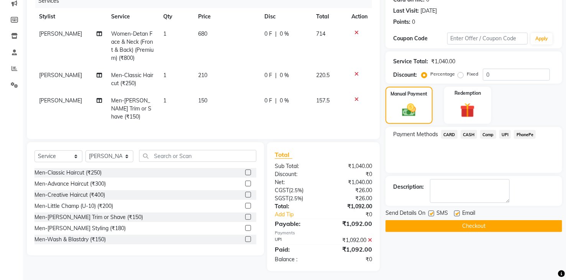
click at [497, 230] on button "Checkout" at bounding box center [473, 226] width 177 height 12
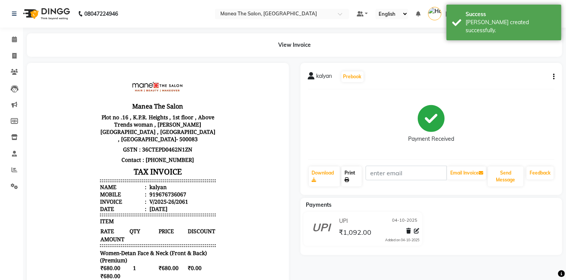
click at [350, 174] on link "Print" at bounding box center [351, 176] width 20 height 20
click at [503, 175] on button "Send Message" at bounding box center [505, 176] width 36 height 20
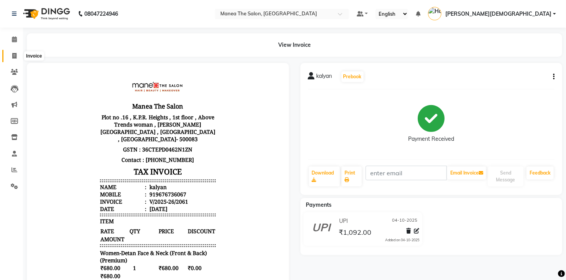
click at [11, 57] on span at bounding box center [14, 56] width 13 height 9
select select "5481"
select select "service"
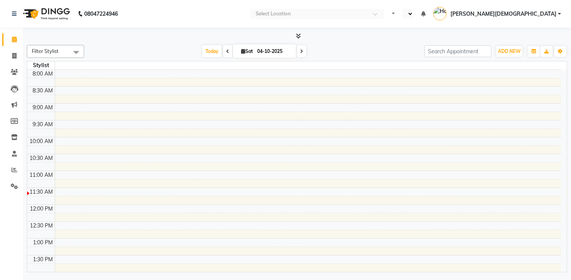
select select "en"
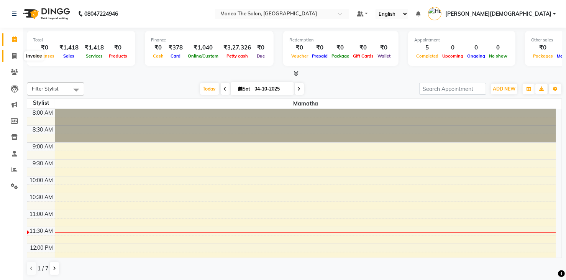
click at [13, 57] on icon at bounding box center [14, 56] width 4 height 6
select select "service"
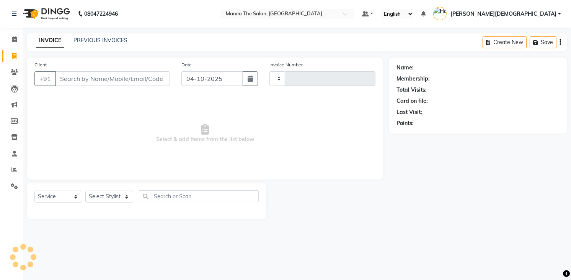
type input "2060"
select select "5481"
click at [96, 40] on link "PREVIOUS INVOICES" at bounding box center [101, 40] width 54 height 7
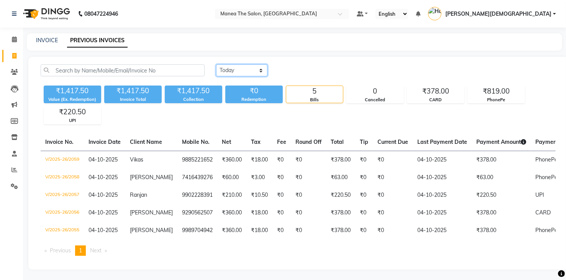
click at [234, 71] on select "Today Yesterday Custom Range" at bounding box center [241, 70] width 51 height 12
select select "yesterday"
click at [216, 64] on select "Today Yesterday Custom Range" at bounding box center [241, 70] width 51 height 12
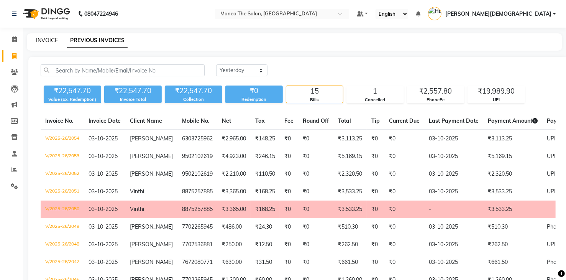
click at [39, 40] on link "INVOICE" at bounding box center [47, 40] width 22 height 7
select select "service"
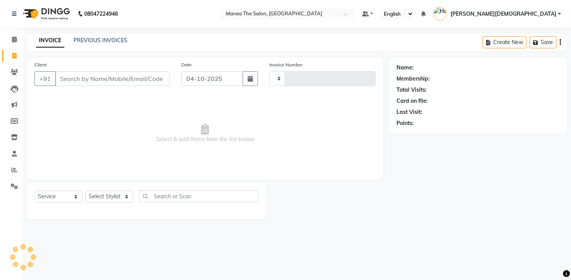
type input "2060"
select select "5481"
click at [122, 199] on select "Select Stylist [PERSON_NAME] [PERSON_NAME] [PERSON_NAME] [PERSON_NAME]" at bounding box center [109, 196] width 48 height 12
select select "81467"
click at [85, 190] on select "Select Stylist [PERSON_NAME] [PERSON_NAME] [PERSON_NAME] [PERSON_NAME]" at bounding box center [109, 196] width 48 height 12
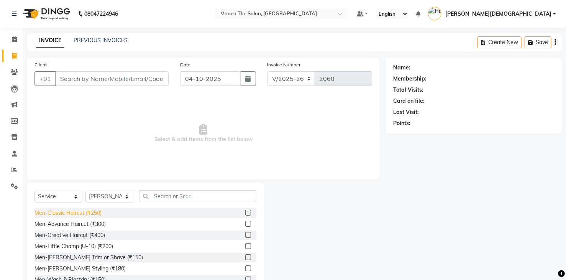
click at [97, 212] on div "Men-Classic Haircut (₹250)" at bounding box center [67, 213] width 67 height 8
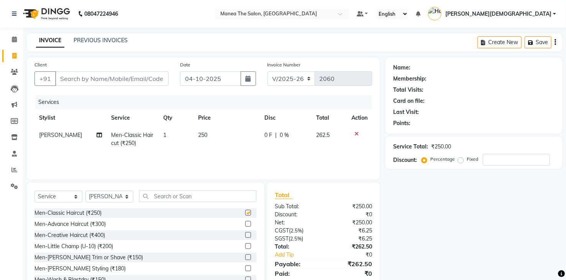
checkbox input "false"
drag, startPoint x: 107, startPoint y: 256, endPoint x: 122, endPoint y: 229, distance: 31.2
click at [107, 257] on div "Men-[PERSON_NAME] Trim or Shave (₹150)" at bounding box center [88, 257] width 108 height 8
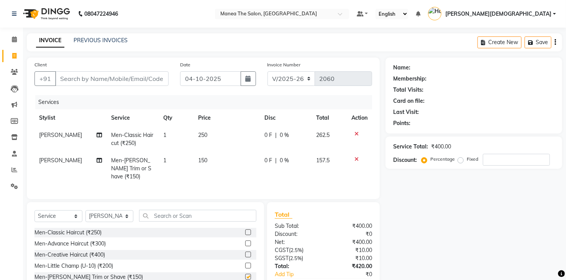
checkbox input "false"
click at [157, 78] on input "Client" at bounding box center [111, 78] width 113 height 15
type input "8"
type input "0"
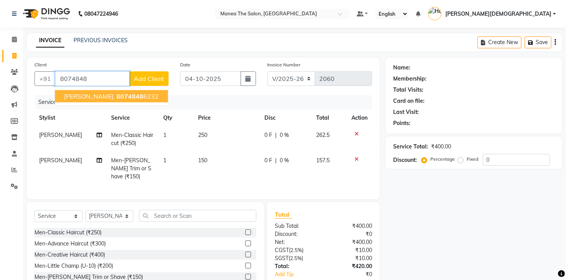
click at [115, 95] on ngb-highlight "8074848 6232" at bounding box center [137, 96] width 44 height 8
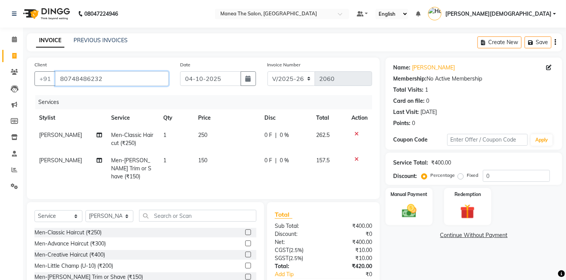
click at [129, 82] on input "80748486232" at bounding box center [111, 78] width 113 height 15
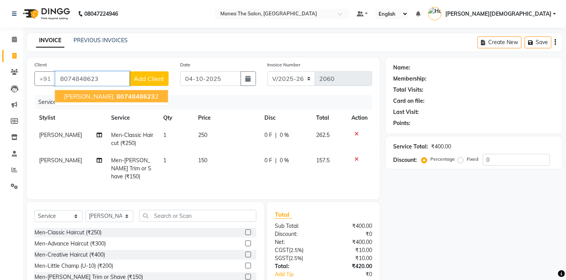
type input "8074848623"
click at [159, 79] on span "Add Client" at bounding box center [149, 79] width 30 height 8
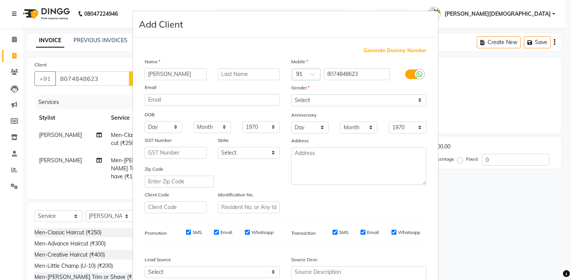
click at [171, 75] on input "ashrith" at bounding box center [176, 74] width 62 height 12
type input "ashrith"
click at [325, 96] on select "Select Male Female Other Prefer Not To Say" at bounding box center [358, 100] width 135 height 12
click at [291, 94] on select "Select Male Female Other Prefer Not To Say" at bounding box center [358, 100] width 135 height 12
click at [325, 98] on select "Select Male Female Other Prefer Not To Say" at bounding box center [358, 100] width 135 height 12
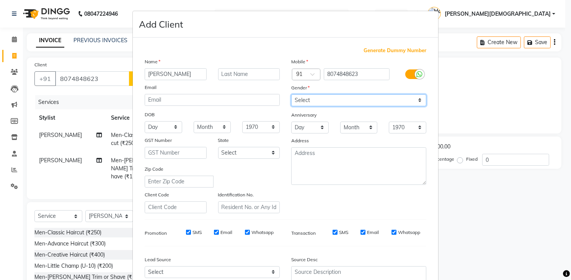
select select "[DEMOGRAPHIC_DATA]"
click at [291, 94] on select "Select Male Female Other Prefer Not To Say" at bounding box center [358, 100] width 135 height 12
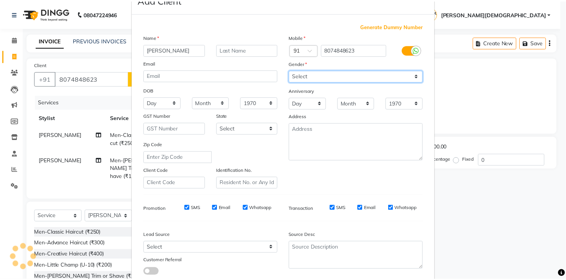
scroll to position [74, 0]
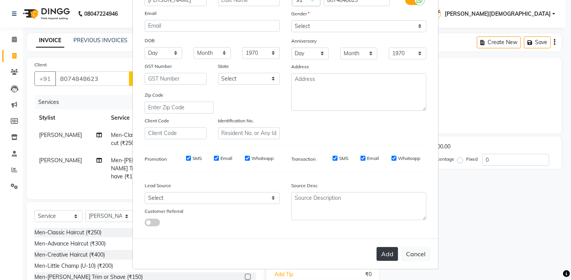
click at [388, 253] on button "Add" at bounding box center [387, 254] width 21 height 14
select select
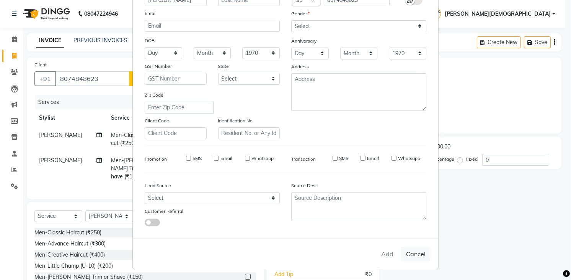
select select
checkbox input "false"
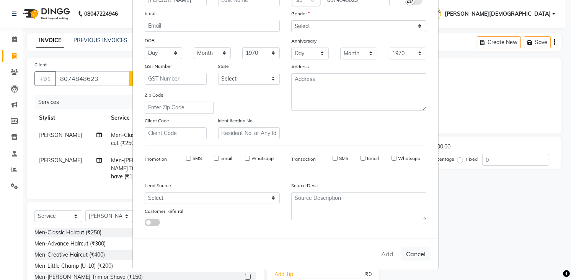
checkbox input "false"
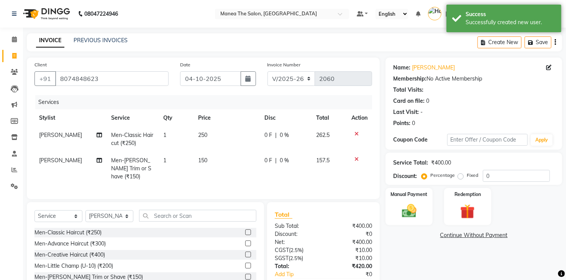
click at [208, 132] on td "250" at bounding box center [226, 138] width 67 height 25
select select "81467"
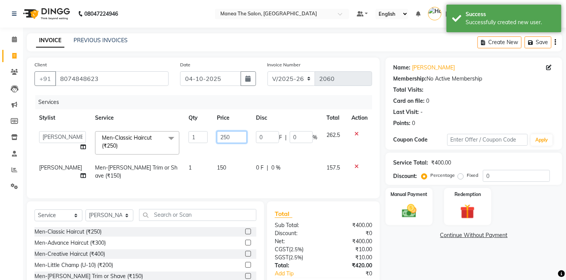
click at [222, 133] on input "250" at bounding box center [232, 137] width 30 height 12
type input "210"
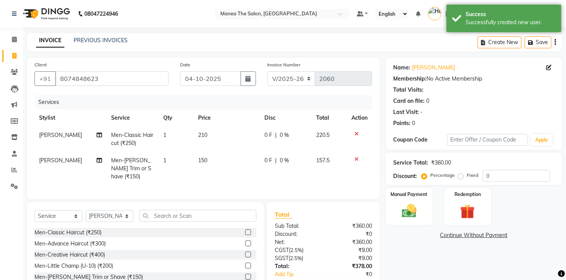
click at [405, 241] on div "Name: Ashrith Membership: No Active Membership Total Visits: Card on file: 0 La…" at bounding box center [476, 185] width 182 height 257
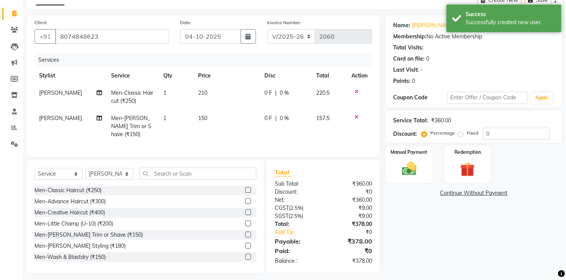
scroll to position [44, 0]
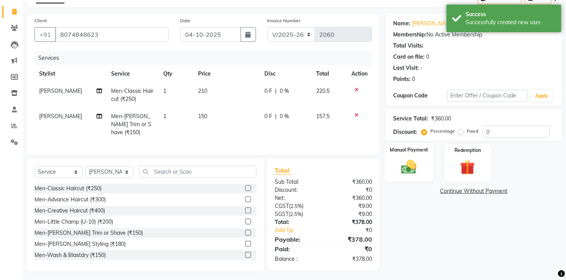
click at [413, 168] on img at bounding box center [408, 167] width 25 height 18
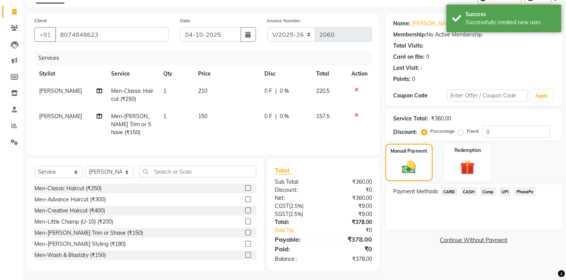
click at [508, 191] on span "UPI" at bounding box center [505, 191] width 12 height 9
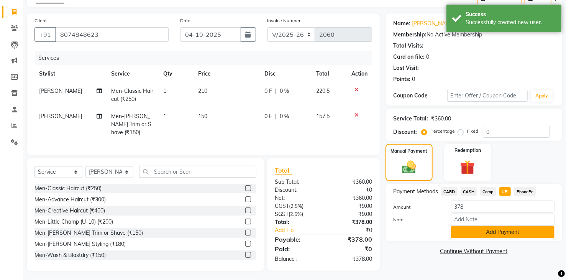
click at [507, 231] on button "Add Payment" at bounding box center [502, 232] width 103 height 12
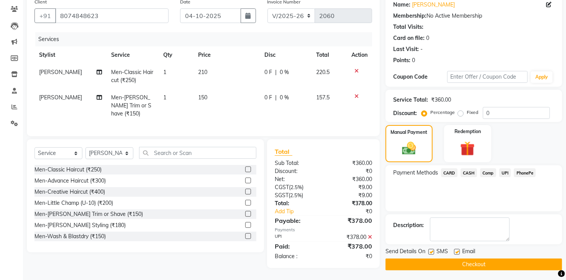
scroll to position [64, 0]
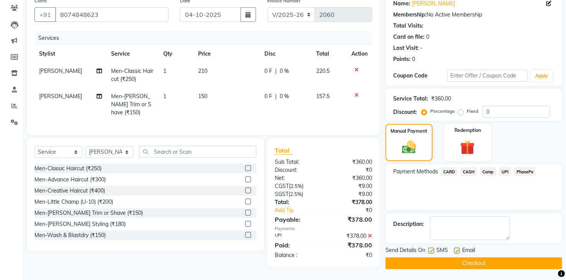
click at [497, 264] on button "Checkout" at bounding box center [473, 263] width 177 height 12
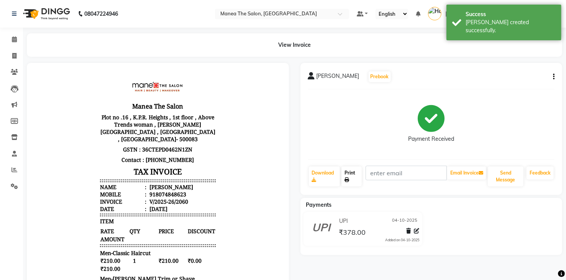
click at [350, 167] on link "Print" at bounding box center [351, 176] width 20 height 20
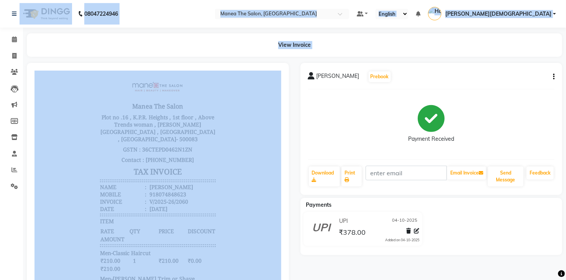
drag, startPoint x: 164, startPoint y: 64, endPoint x: 0, endPoint y: -28, distance: 188.4
click at [0, 0] on html "08047224946 Select Location × Manea The Salon, Dammaiguda Default Panel My Pane…" at bounding box center [283, 140] width 566 height 280
click at [181, 42] on div "View Invoice" at bounding box center [294, 44] width 535 height 23
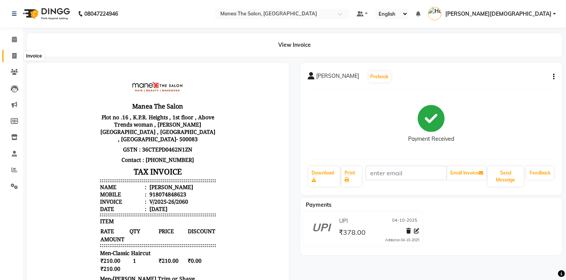
click at [13, 55] on icon at bounding box center [14, 56] width 4 height 6
select select "service"
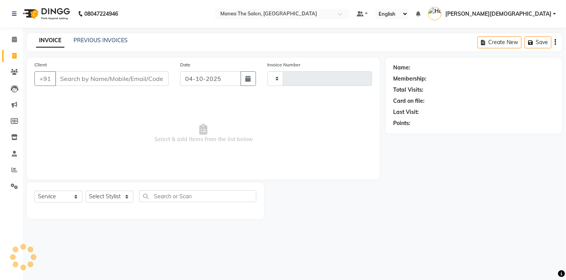
type input "2062"
select select "5481"
click at [88, 41] on link "PREVIOUS INVOICES" at bounding box center [101, 40] width 54 height 7
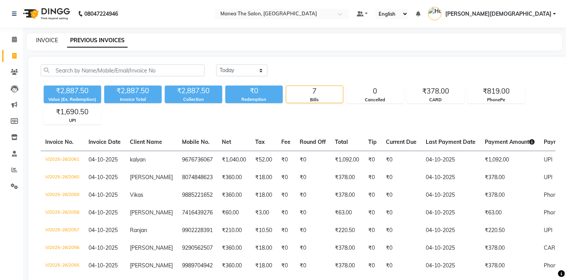
click at [50, 39] on link "INVOICE" at bounding box center [47, 40] width 22 height 7
select select "service"
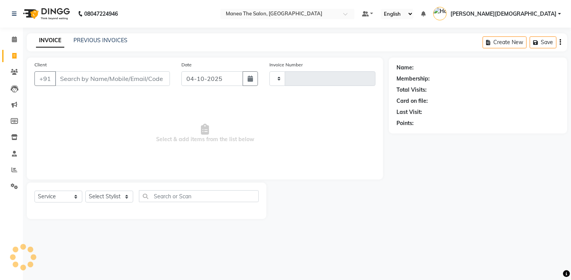
type input "2062"
select select "5481"
